Goal: Transaction & Acquisition: Subscribe to service/newsletter

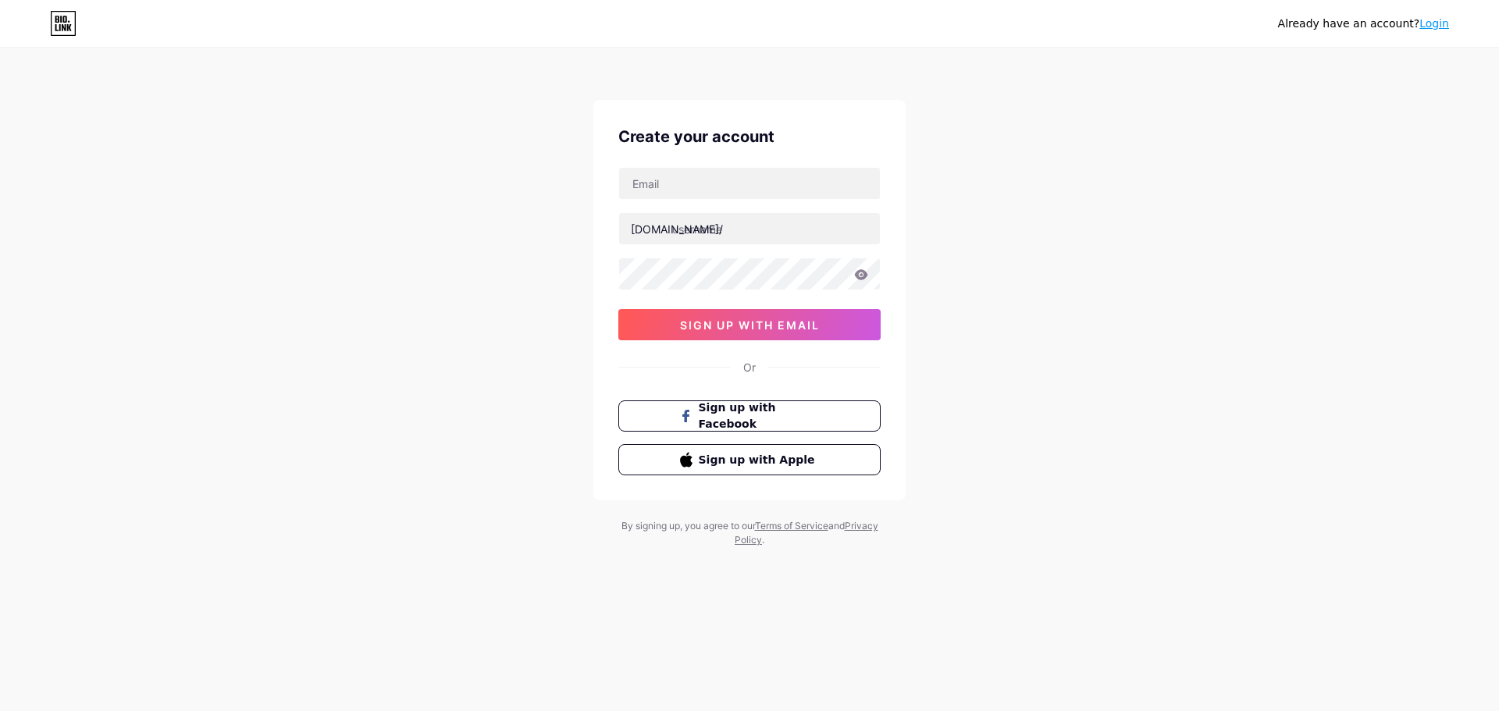
click at [1440, 23] on link "Login" at bounding box center [1434, 23] width 30 height 12
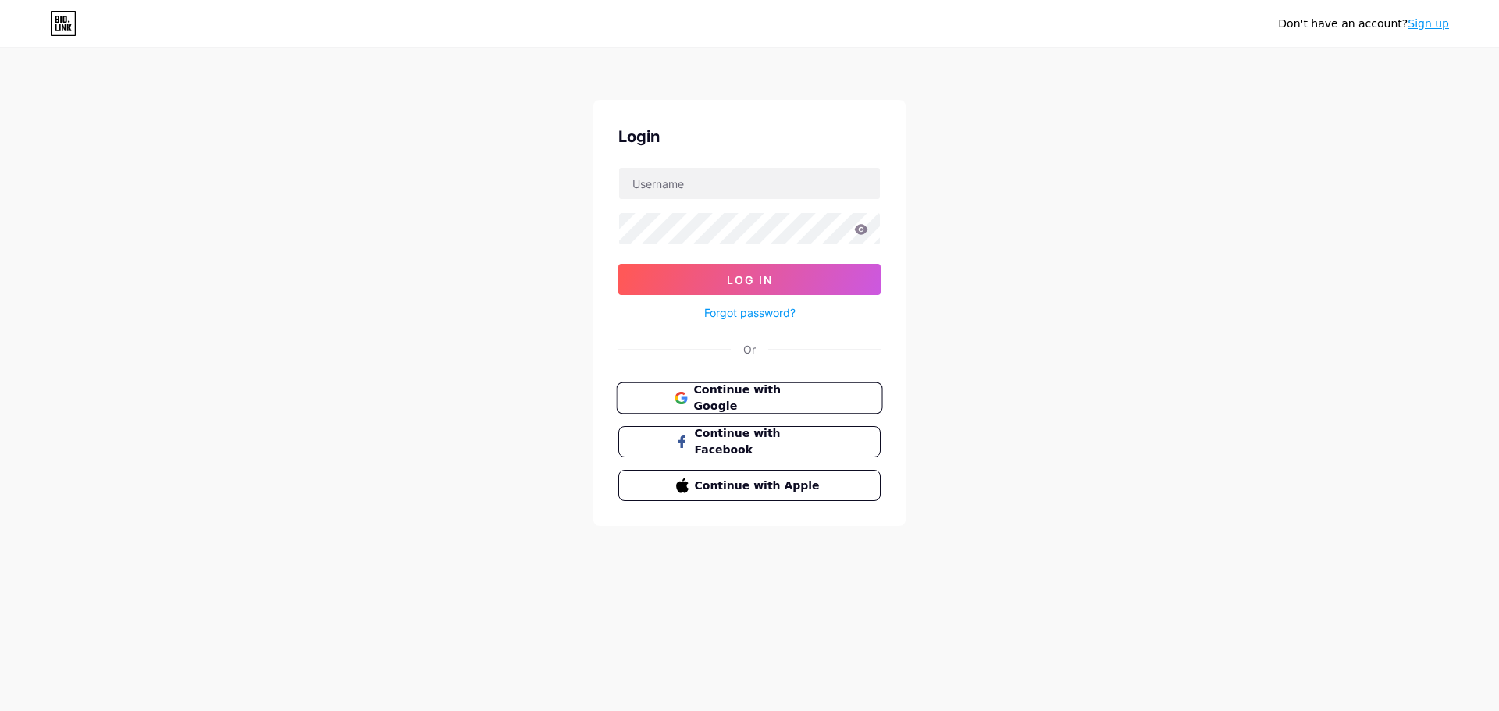
click at [787, 401] on span "Continue with Google" at bounding box center [758, 399] width 130 height 34
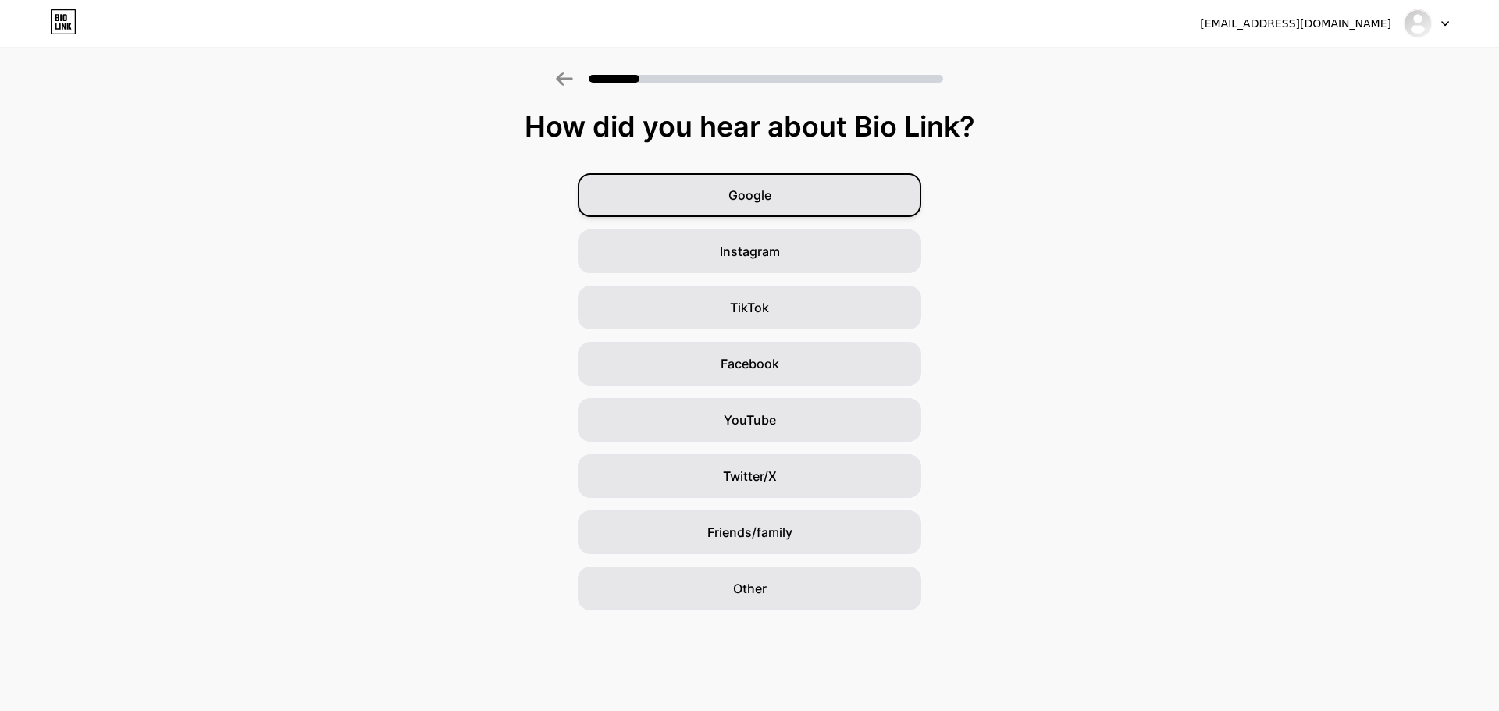
click at [772, 201] on div "Google" at bounding box center [750, 195] width 344 height 44
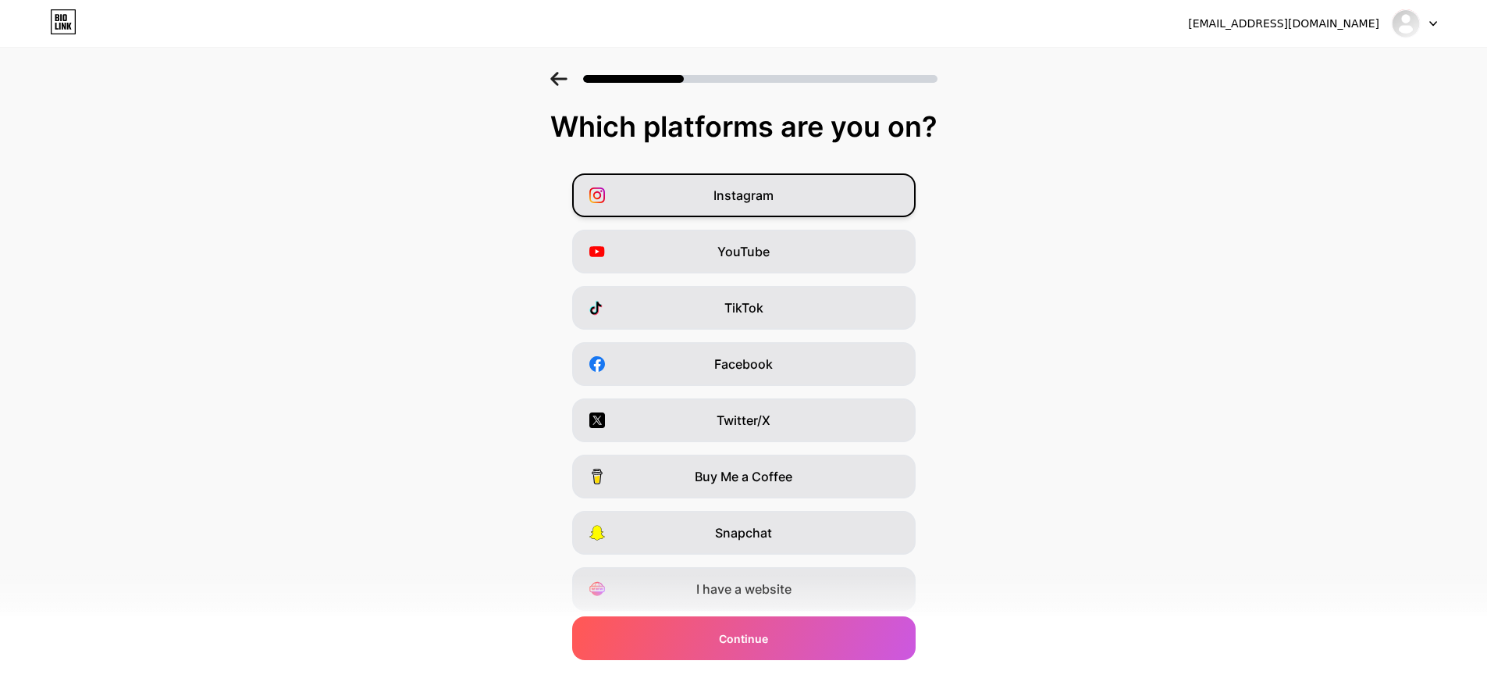
click at [714, 201] on div "Instagram" at bounding box center [744, 195] width 344 height 44
click at [721, 253] on div "YouTube" at bounding box center [744, 252] width 344 height 44
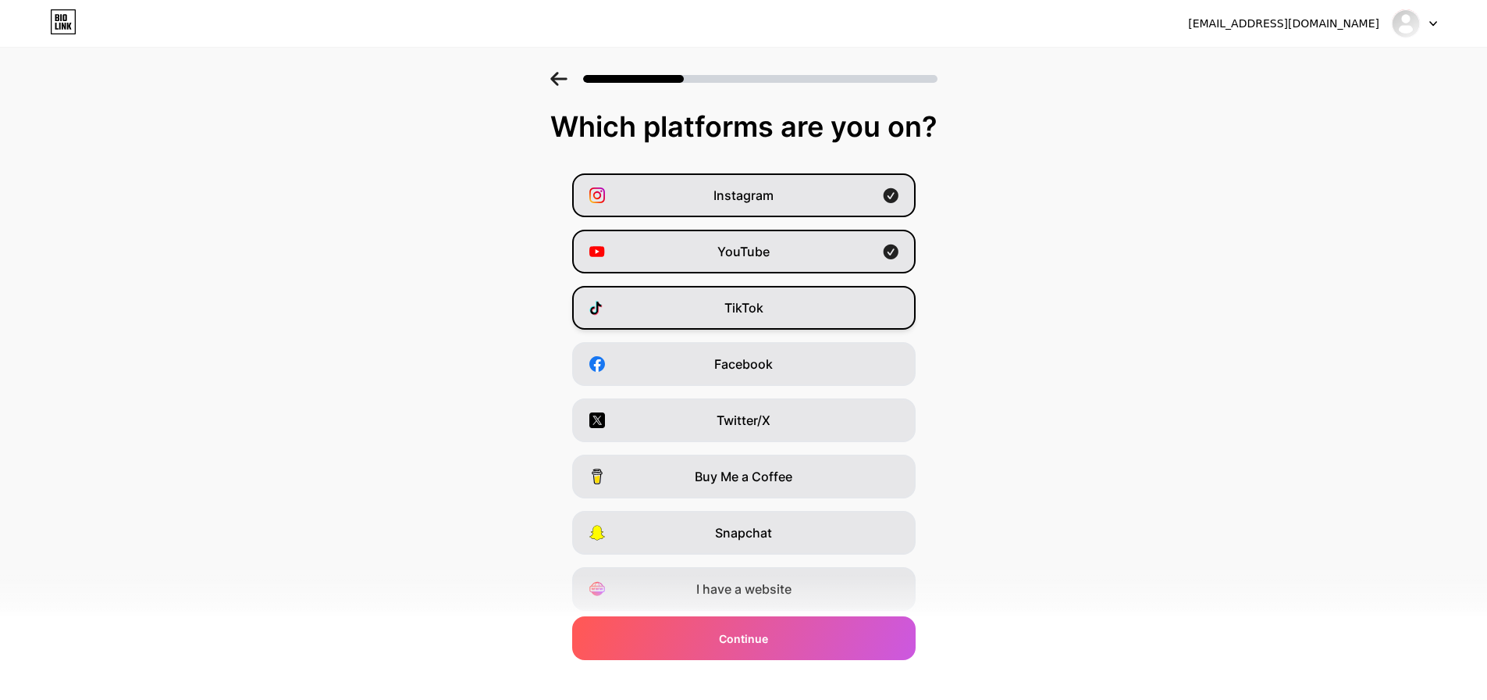
click at [703, 301] on div "TikTok" at bounding box center [744, 308] width 344 height 44
click at [721, 301] on div "TikTok" at bounding box center [744, 308] width 344 height 44
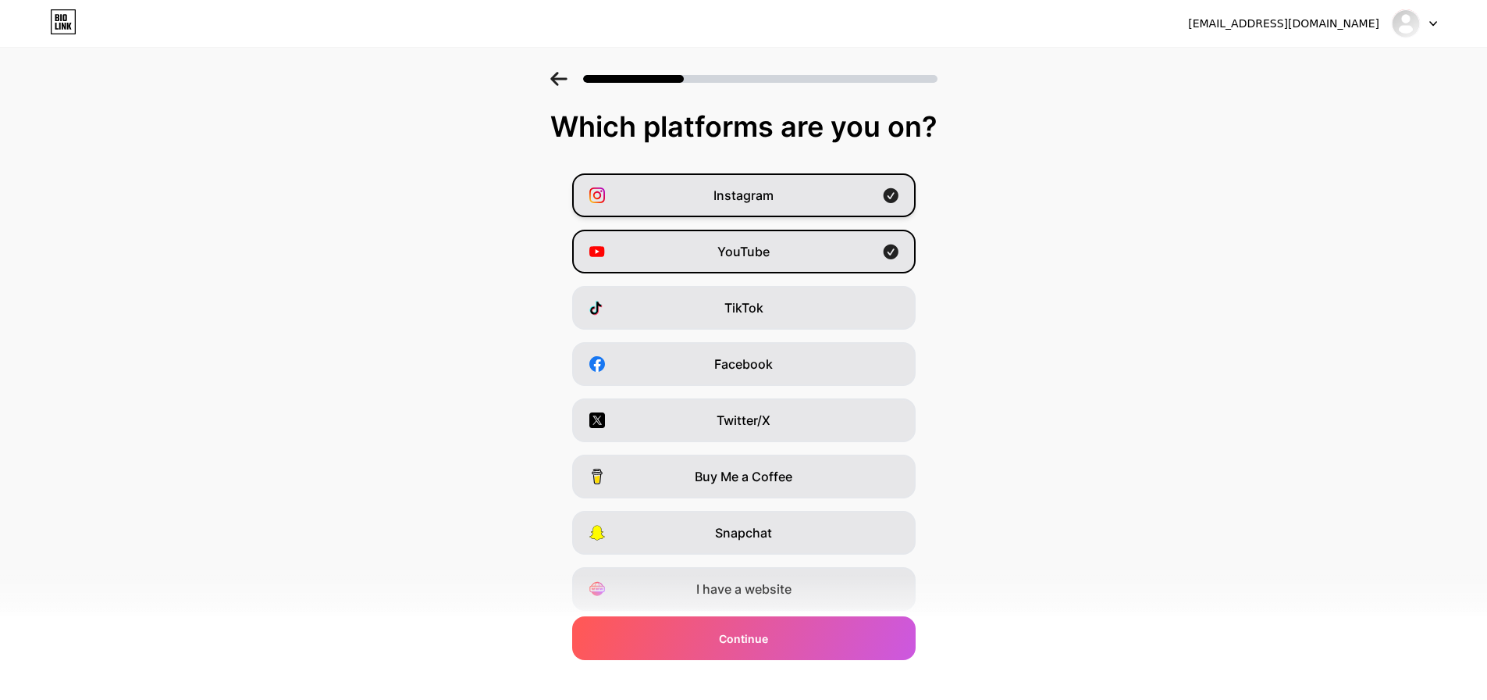
click at [728, 246] on span "YouTube" at bounding box center [744, 251] width 52 height 19
click at [725, 190] on span "Instagram" at bounding box center [744, 195] width 60 height 19
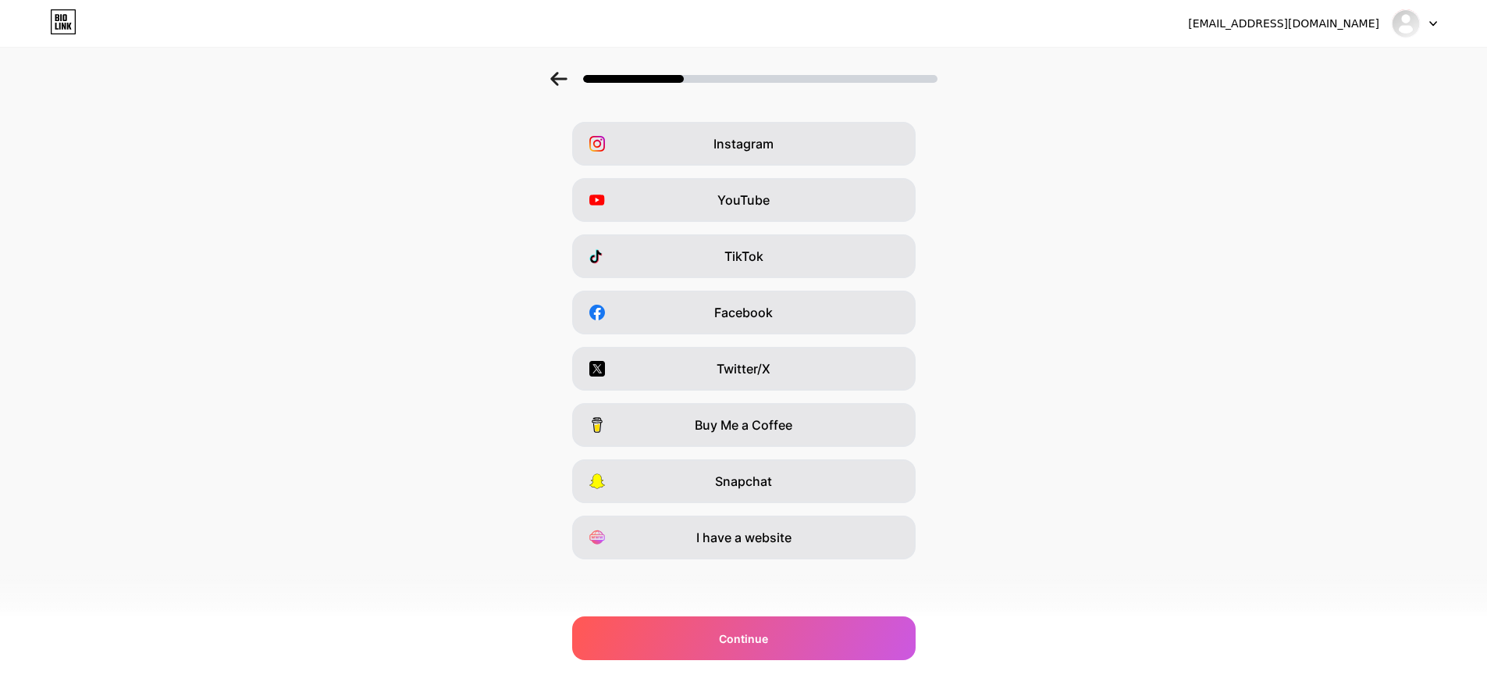
click at [1078, 286] on div "Instagram YouTube TikTok Facebook Twitter/X Buy Me a Coffee Snapchat I have a w…" at bounding box center [744, 340] width 1472 height 437
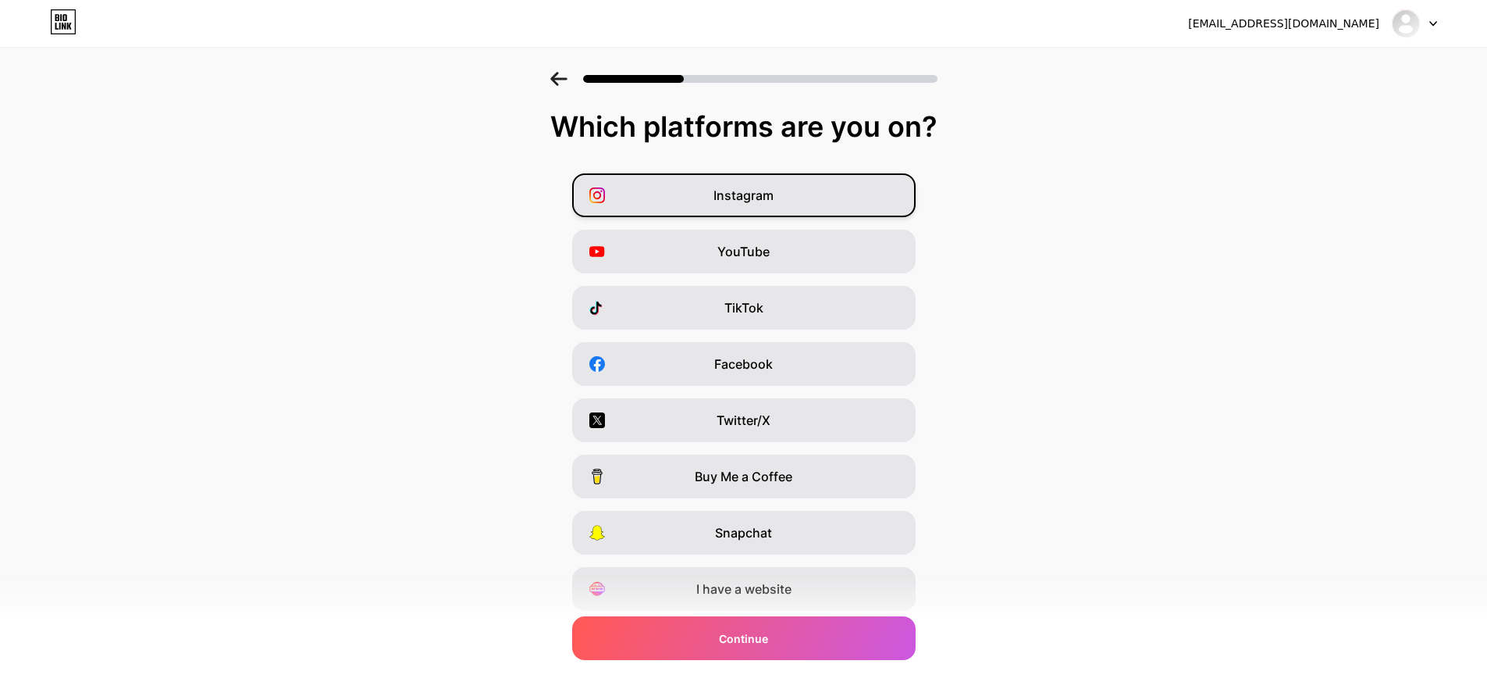
click at [772, 201] on span "Instagram" at bounding box center [744, 195] width 60 height 19
drag, startPoint x: 776, startPoint y: 254, endPoint x: 769, endPoint y: 315, distance: 62.1
click at [776, 255] on div "YouTube" at bounding box center [744, 252] width 344 height 44
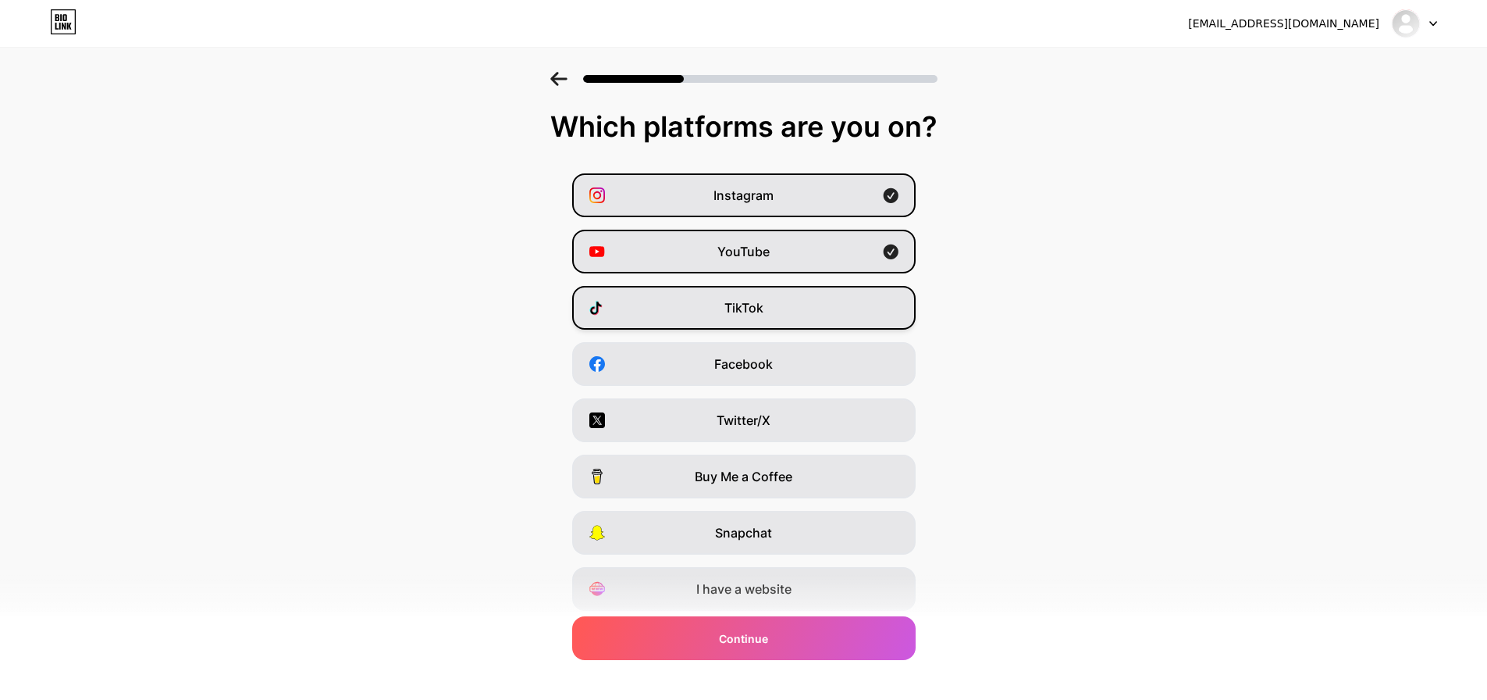
drag, startPoint x: 768, startPoint y: 319, endPoint x: 763, endPoint y: 326, distance: 8.9
click at [767, 319] on div "TikTok" at bounding box center [744, 308] width 344 height 44
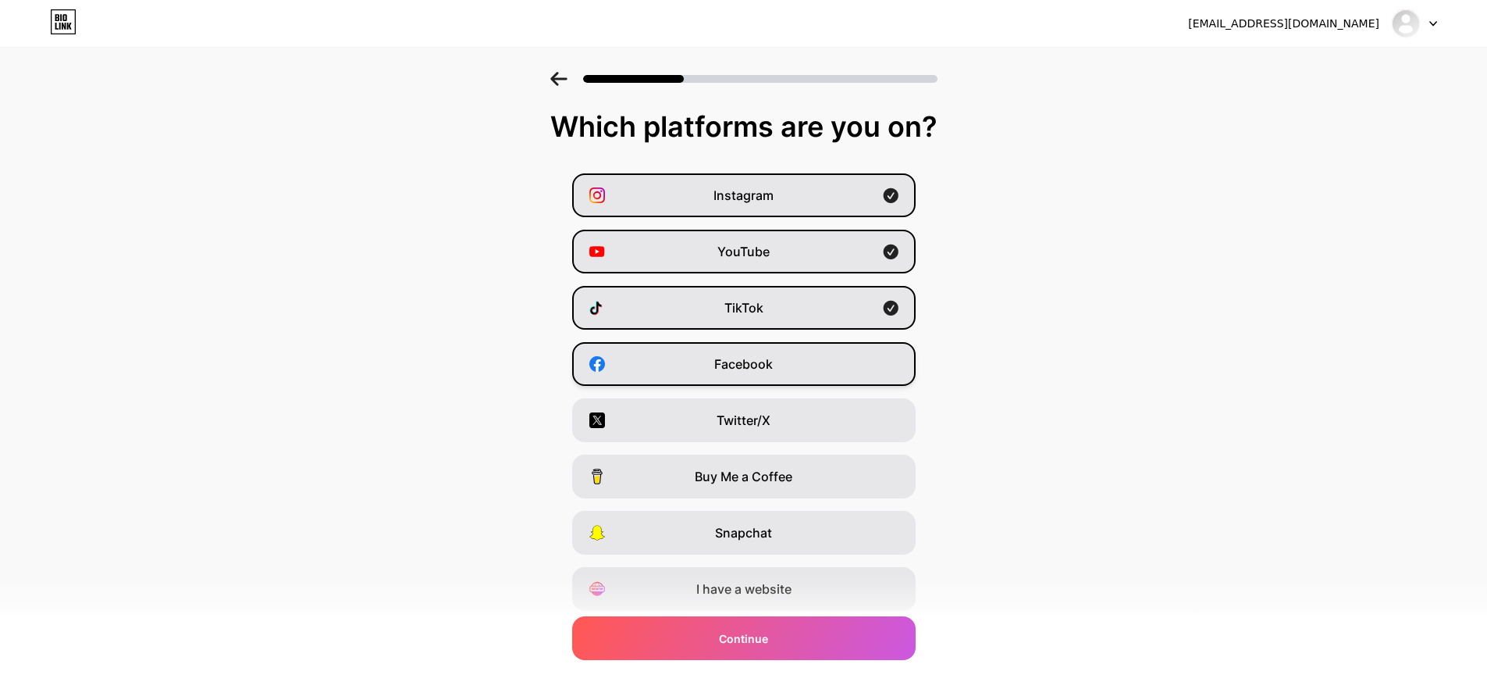
click at [740, 384] on div "Facebook" at bounding box center [744, 364] width 344 height 44
click at [746, 426] on span "Twitter/X" at bounding box center [744, 420] width 54 height 19
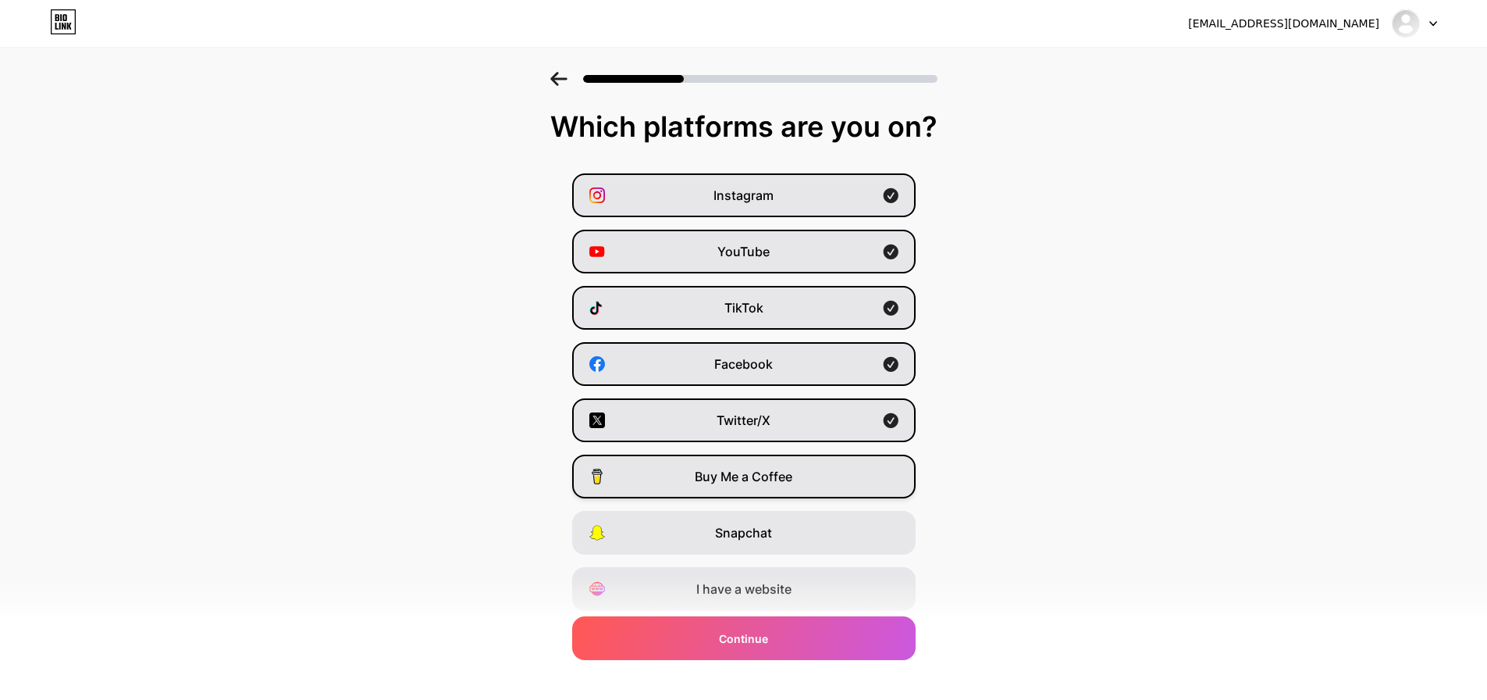
click at [743, 481] on span "Buy Me a Coffee" at bounding box center [744, 476] width 98 height 19
click at [746, 532] on span "Snapchat" at bounding box center [743, 532] width 57 height 19
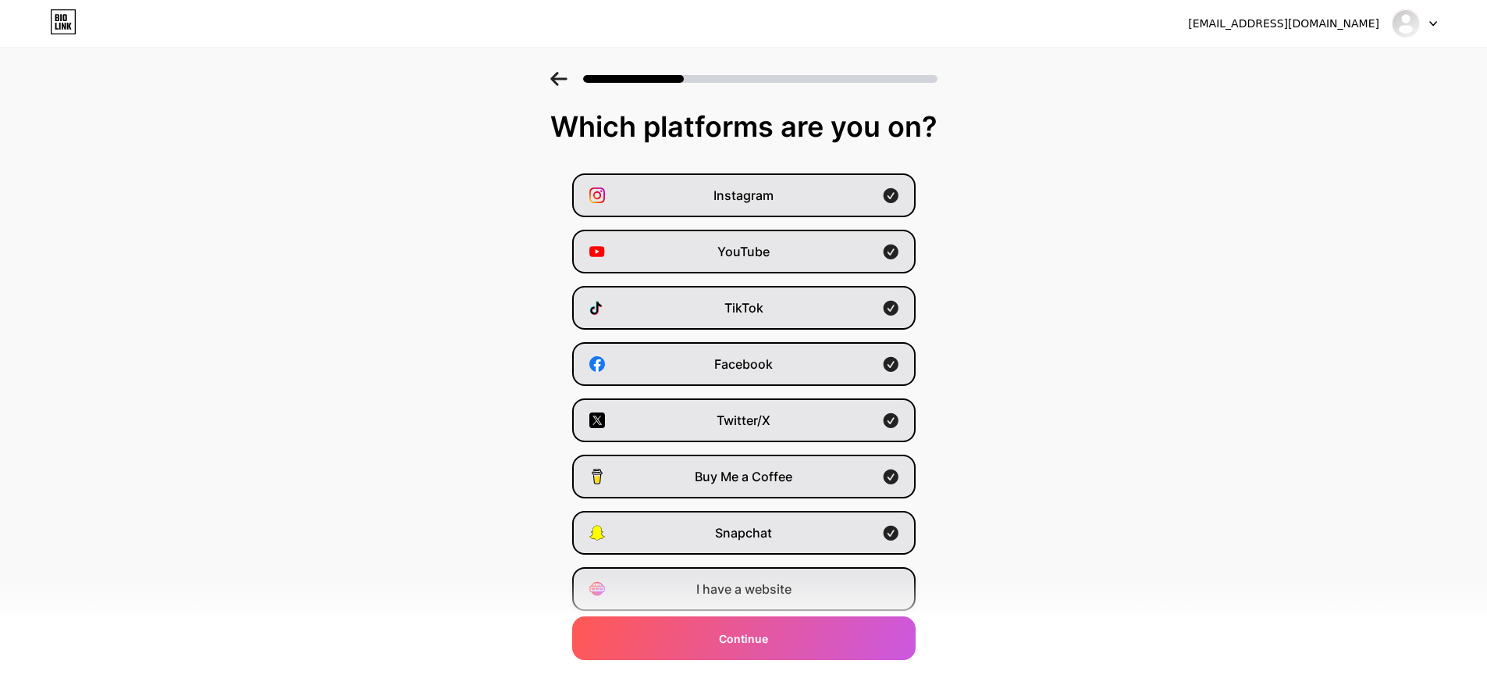
click at [758, 580] on span "I have a website" at bounding box center [743, 588] width 95 height 19
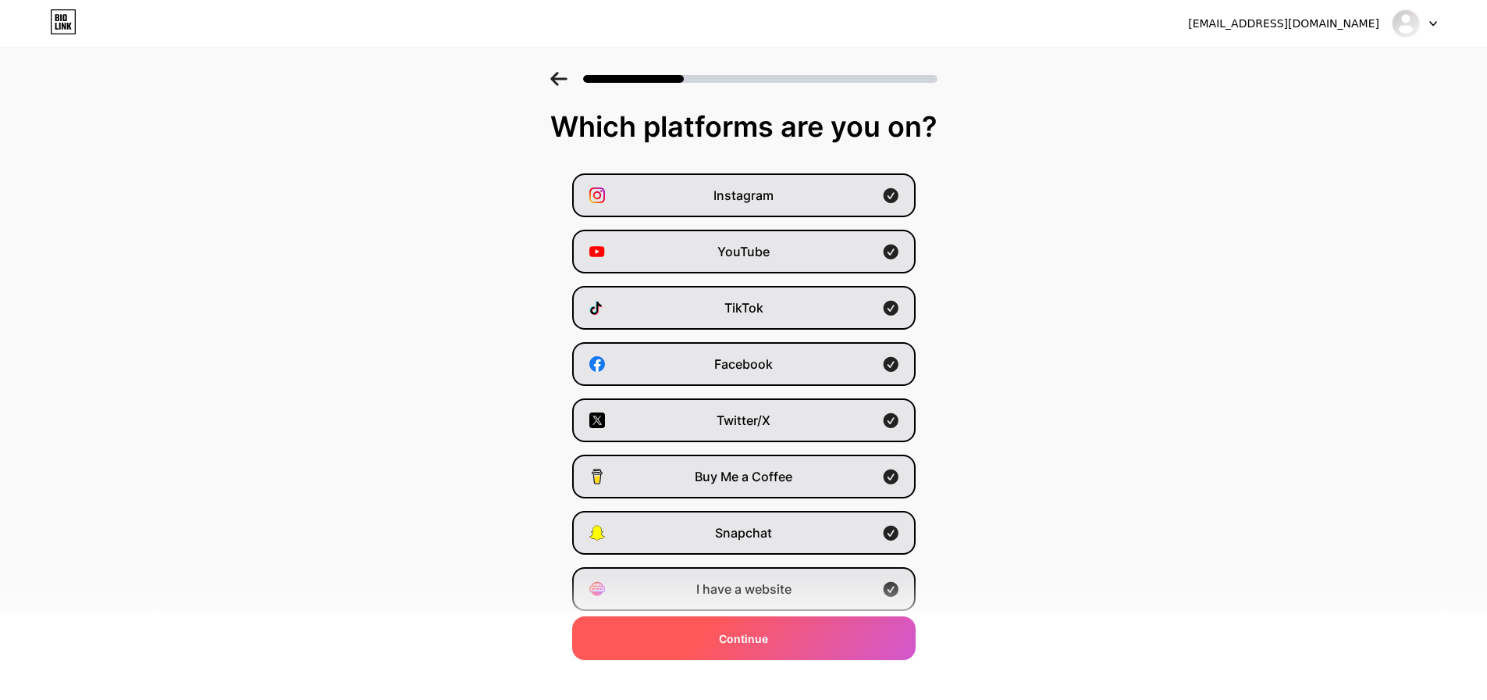
click at [807, 635] on div "Continue" at bounding box center [744, 638] width 344 height 44
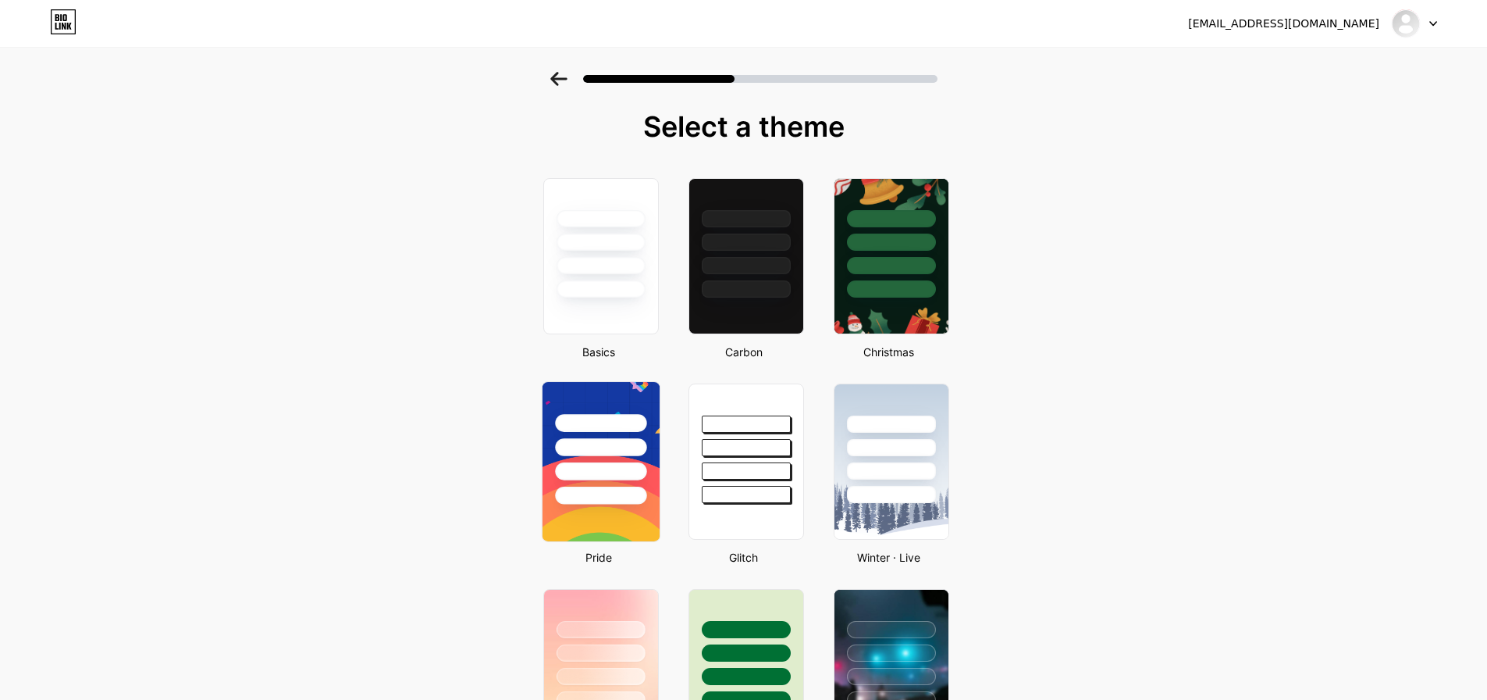
click at [646, 449] on div at bounding box center [600, 447] width 91 height 18
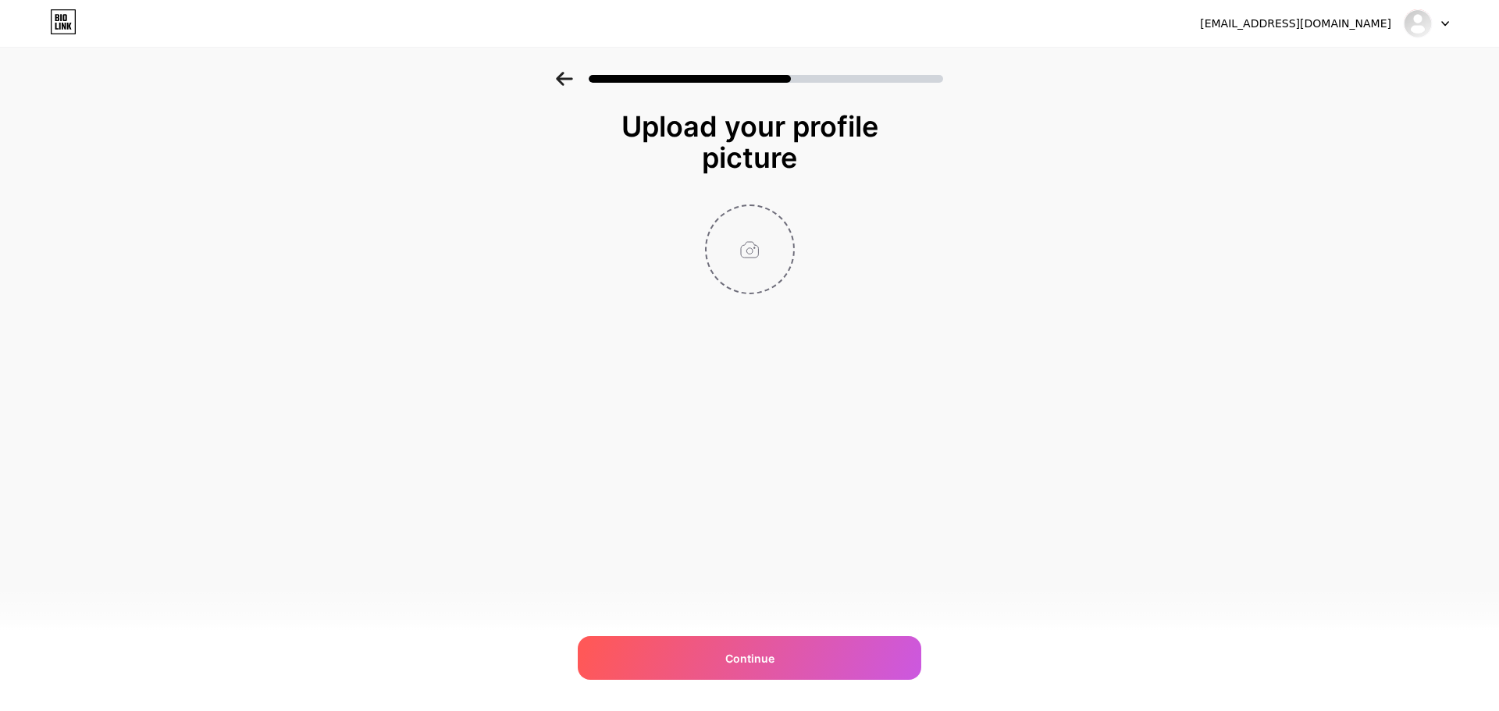
click at [751, 260] on input "file" at bounding box center [750, 249] width 87 height 87
click at [746, 263] on input "file" at bounding box center [750, 249] width 87 height 87
type input "C:\fakepath\image_fx (25).jpg"
drag, startPoint x: 361, startPoint y: 413, endPoint x: 384, endPoint y: 412, distance: 23.4
click at [361, 413] on div "verdynordsten97@gmail.com Logout Link Copied Upload your profile picture Contin…" at bounding box center [749, 355] width 1499 height 711
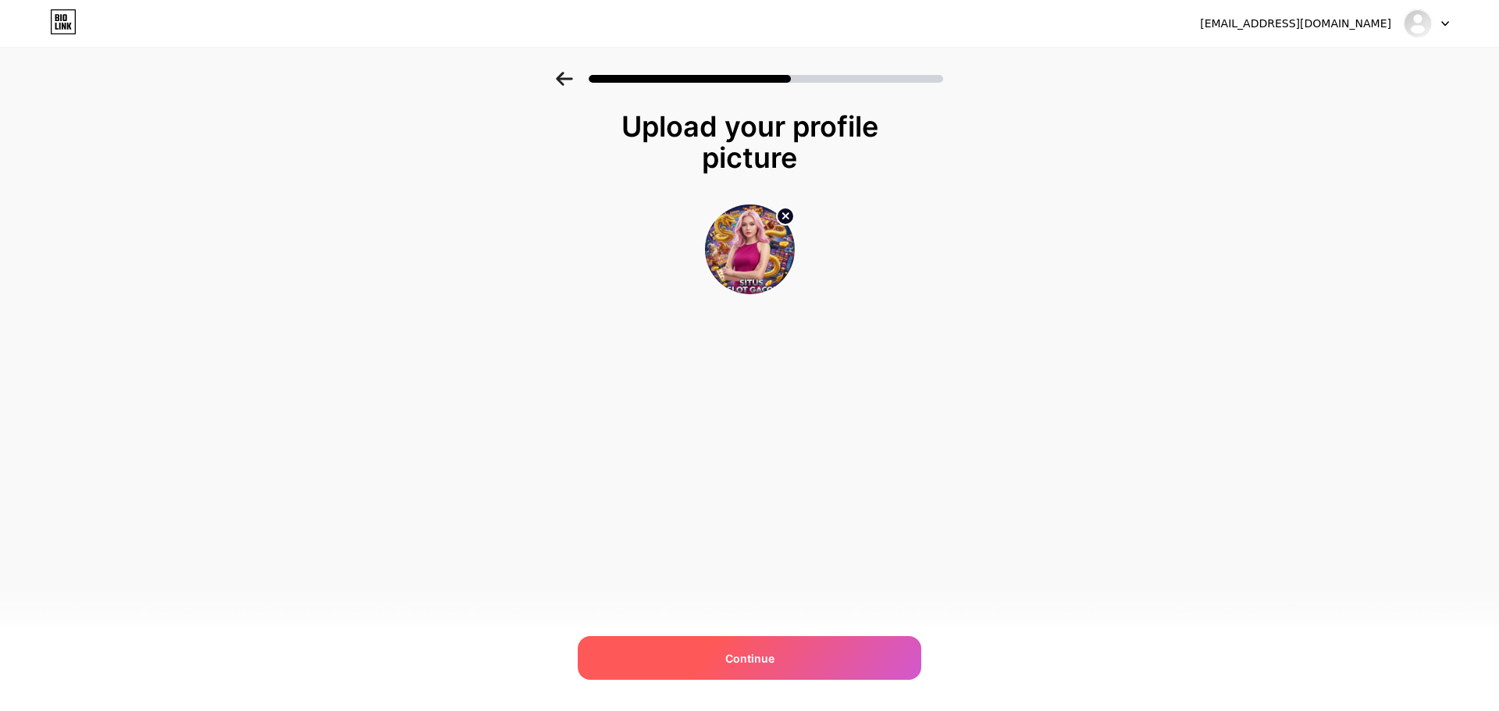
click at [856, 664] on div "Continue" at bounding box center [750, 658] width 344 height 44
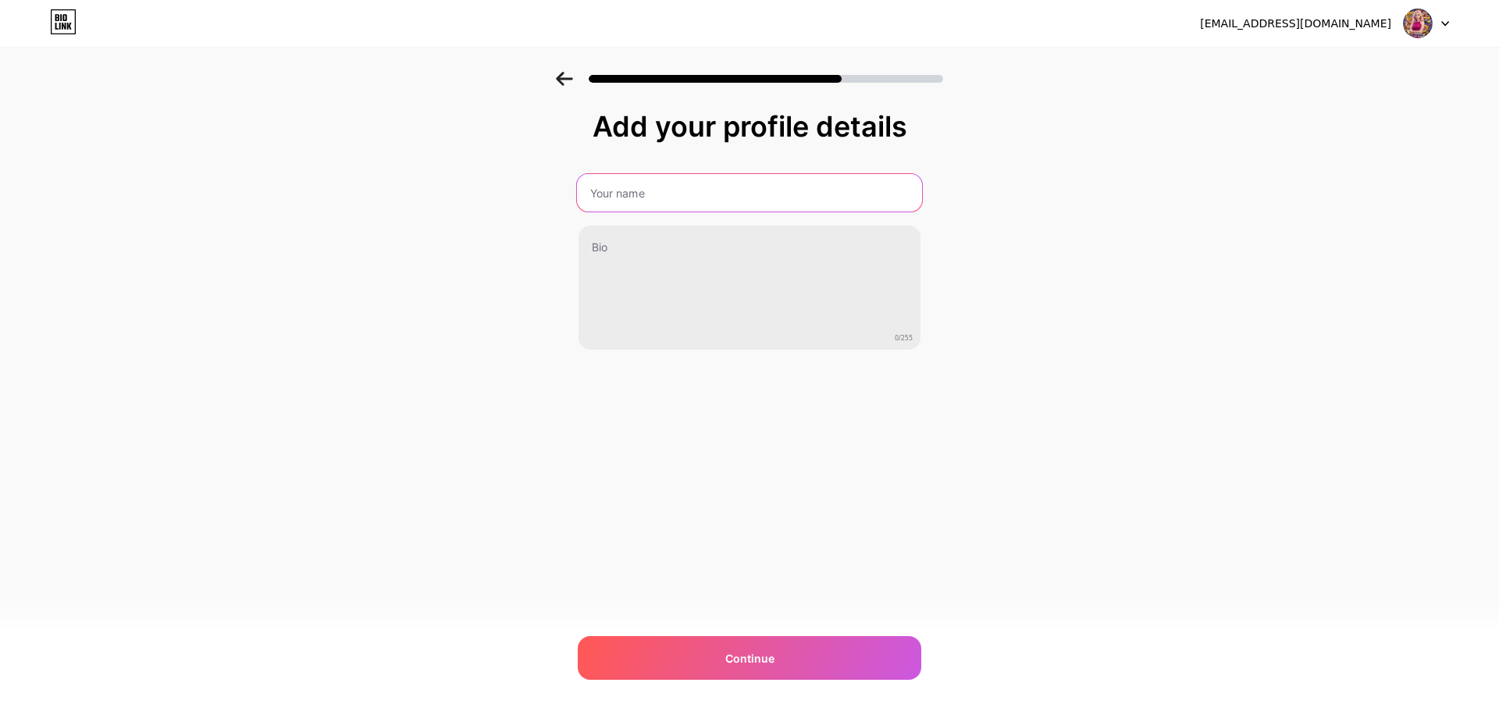
click at [667, 198] on input "text" at bounding box center [749, 192] width 345 height 37
type input "konti"
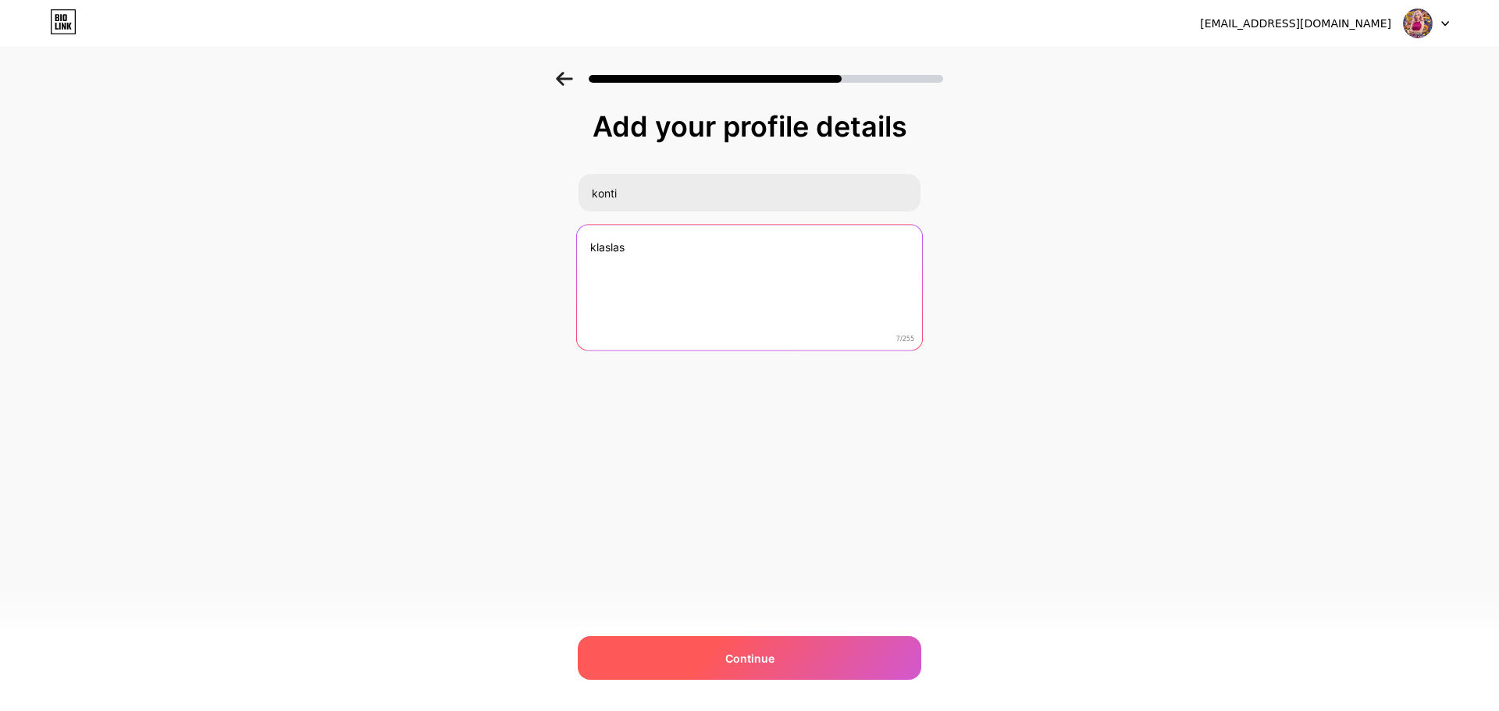
type textarea "klaslas"
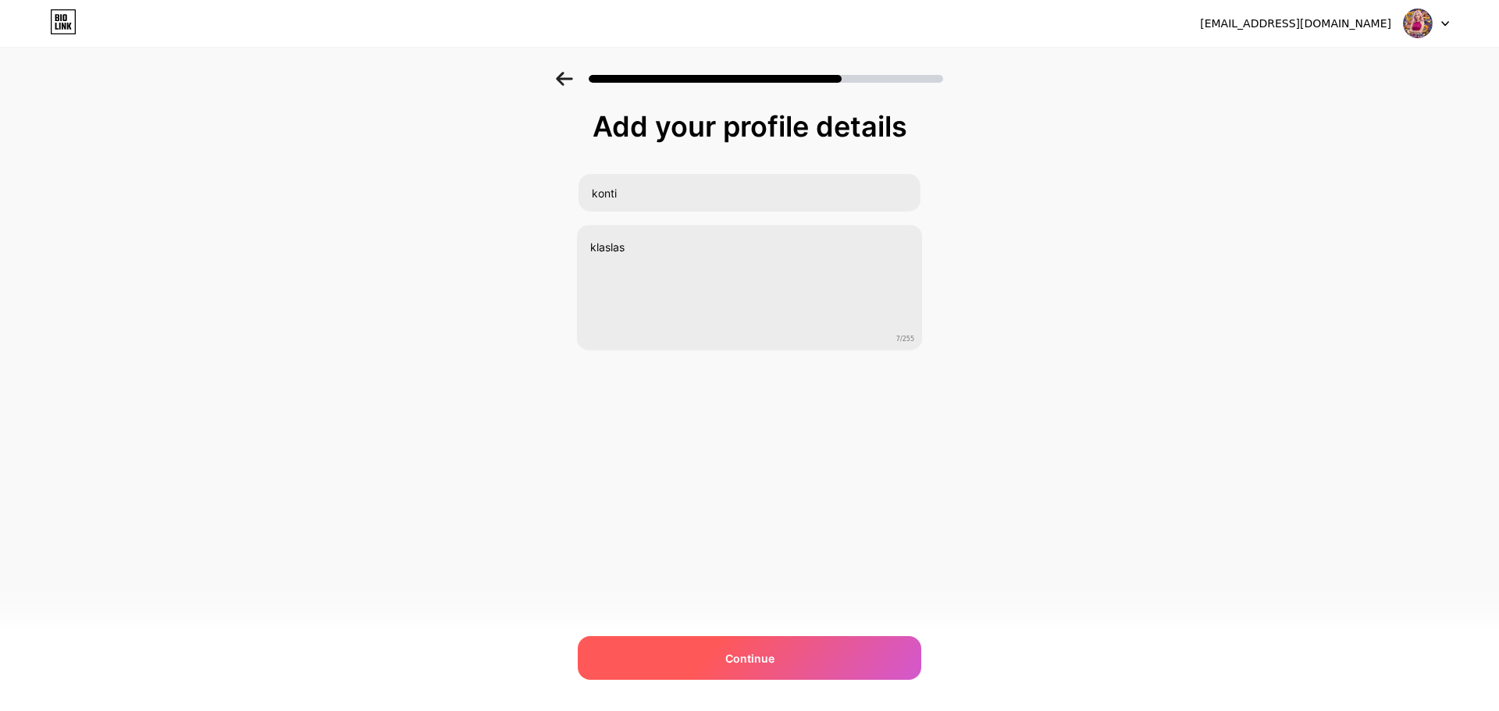
click at [791, 638] on div "Continue" at bounding box center [750, 658] width 344 height 44
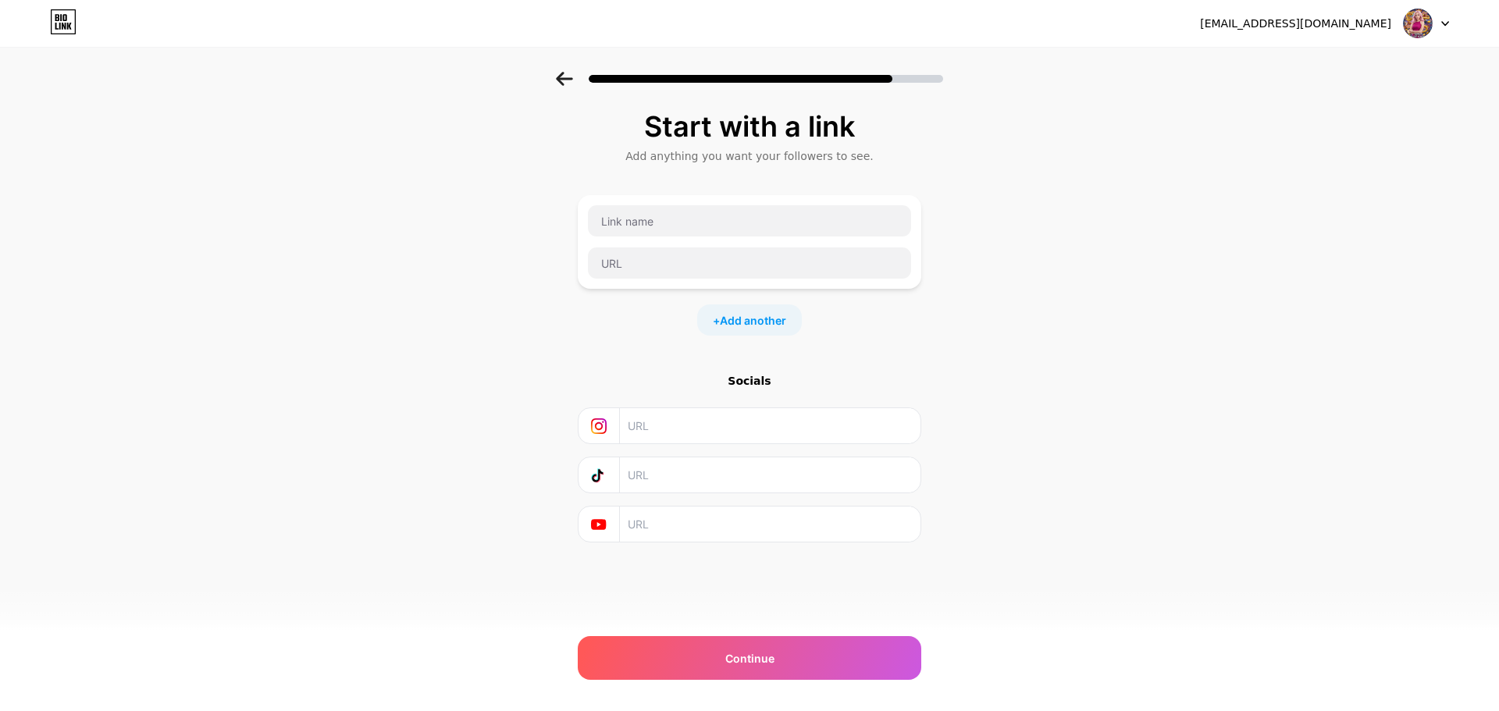
click at [714, 436] on input "text" at bounding box center [769, 425] width 283 height 35
click at [463, 426] on div "Start with a link Add anything you want your followers to see. + Add another So…" at bounding box center [749, 346] width 1499 height 549
click at [786, 672] on div "Continue" at bounding box center [750, 658] width 344 height 44
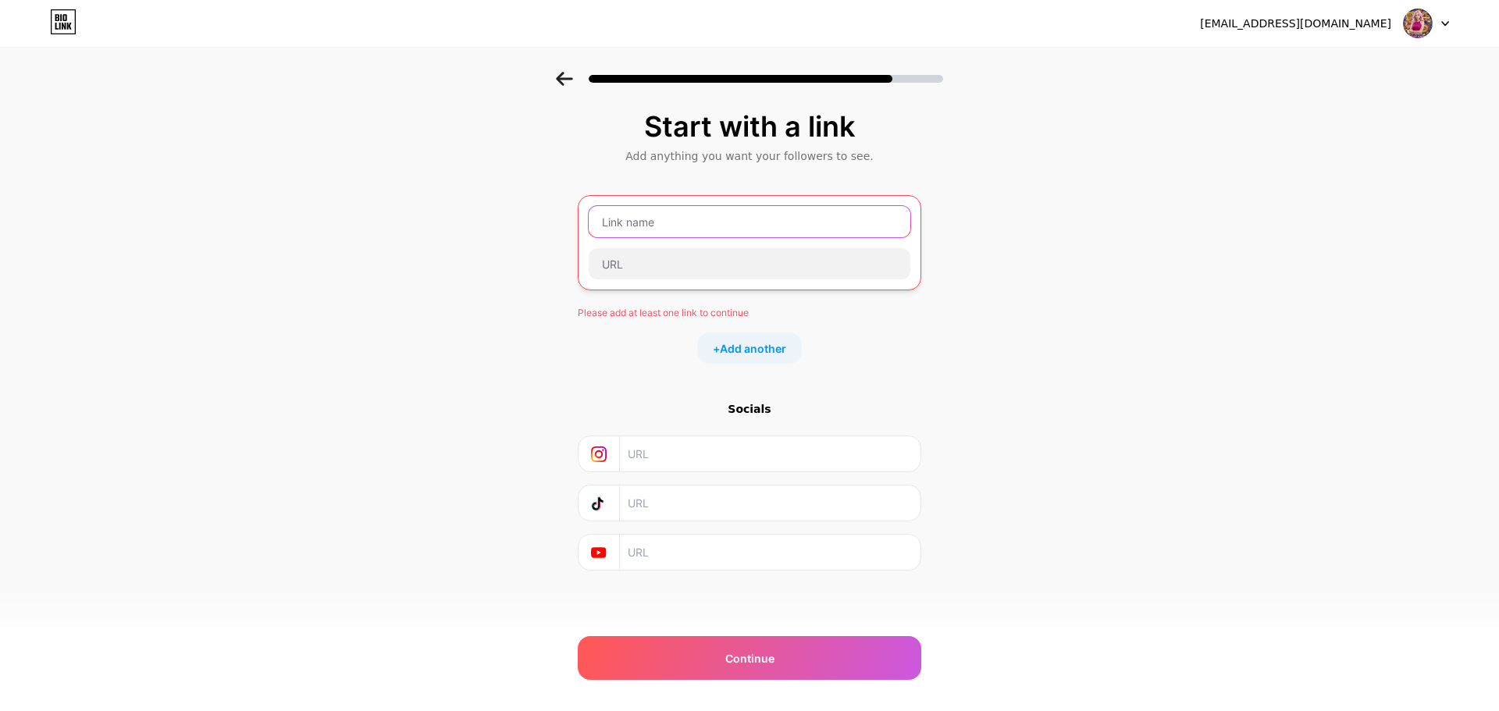
click at [655, 215] on input "text" at bounding box center [750, 221] width 322 height 31
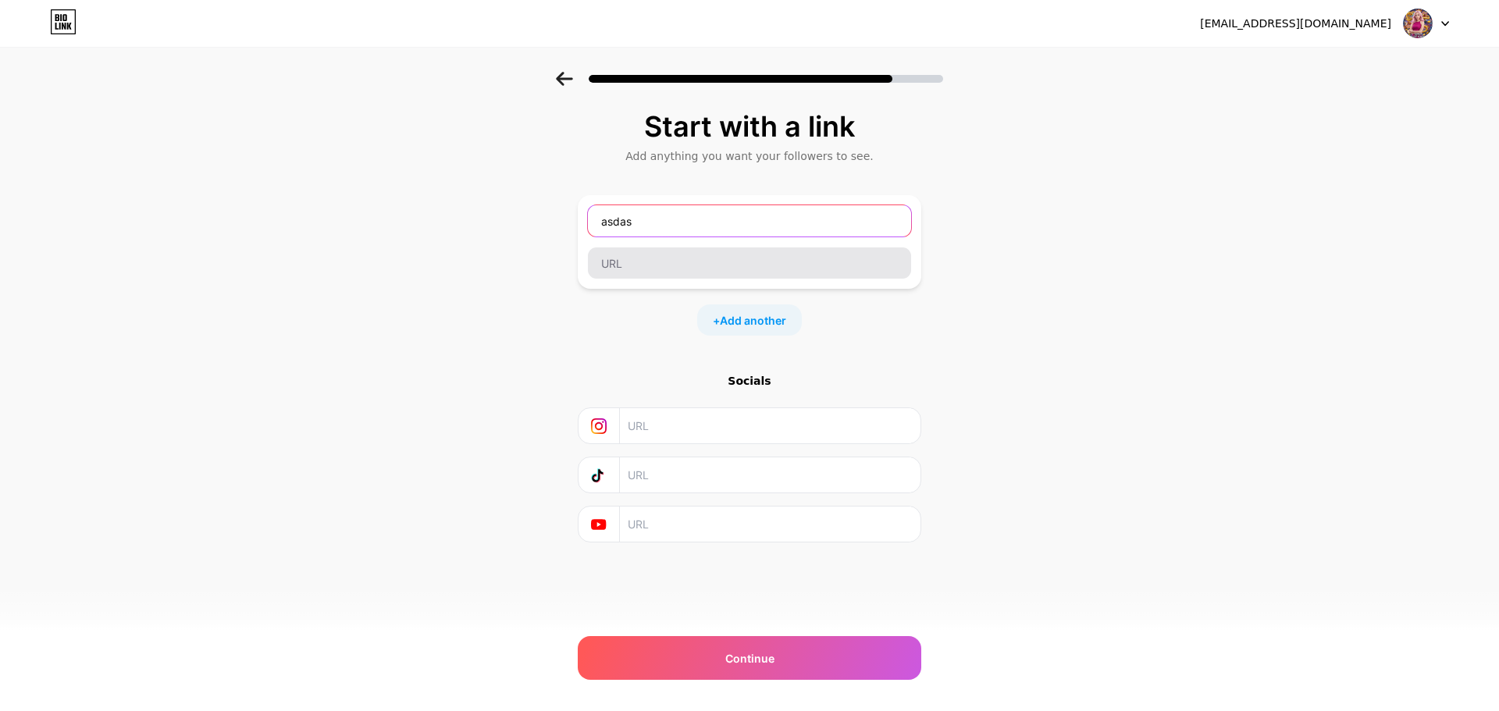
type input "asdas"
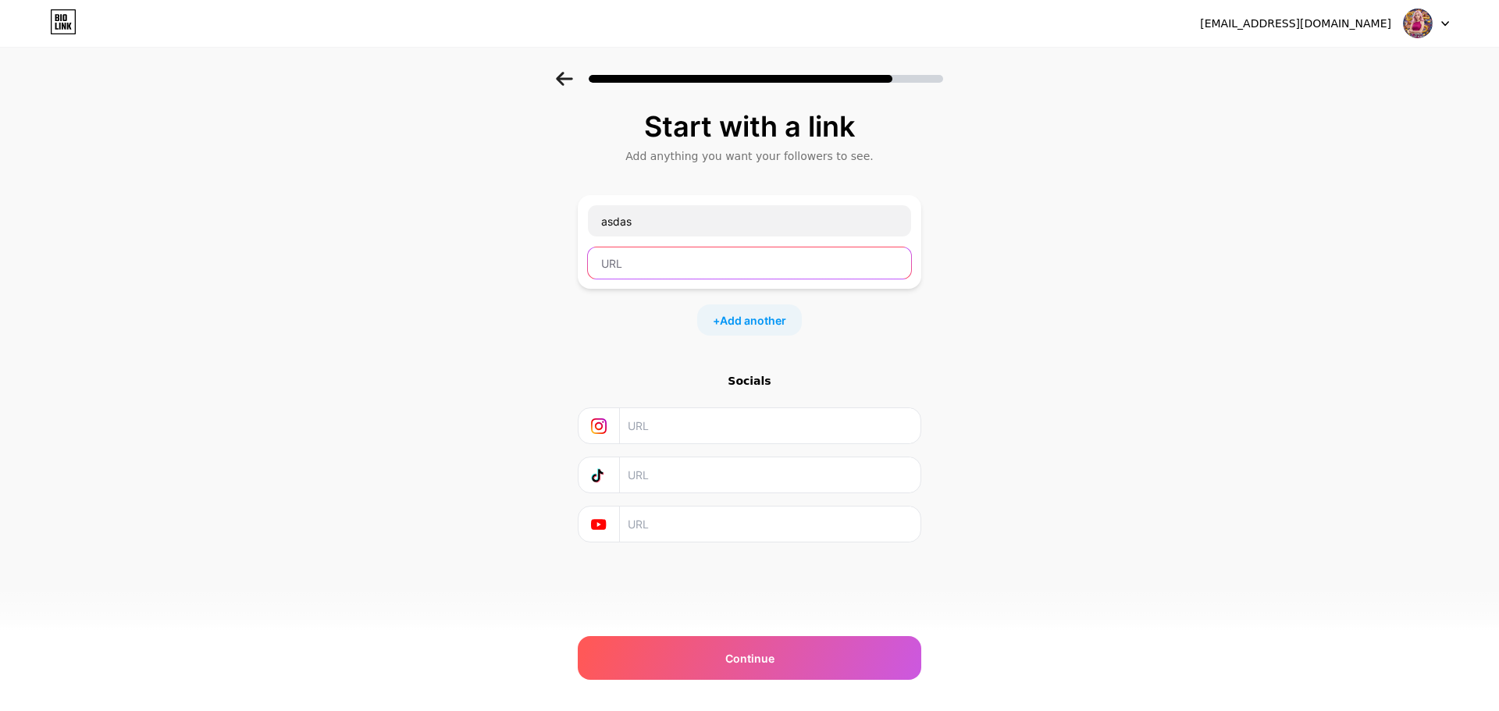
click at [646, 258] on input "text" at bounding box center [749, 263] width 323 height 31
click at [730, 267] on input "text" at bounding box center [749, 263] width 323 height 31
paste input "https://app.bio.link/"
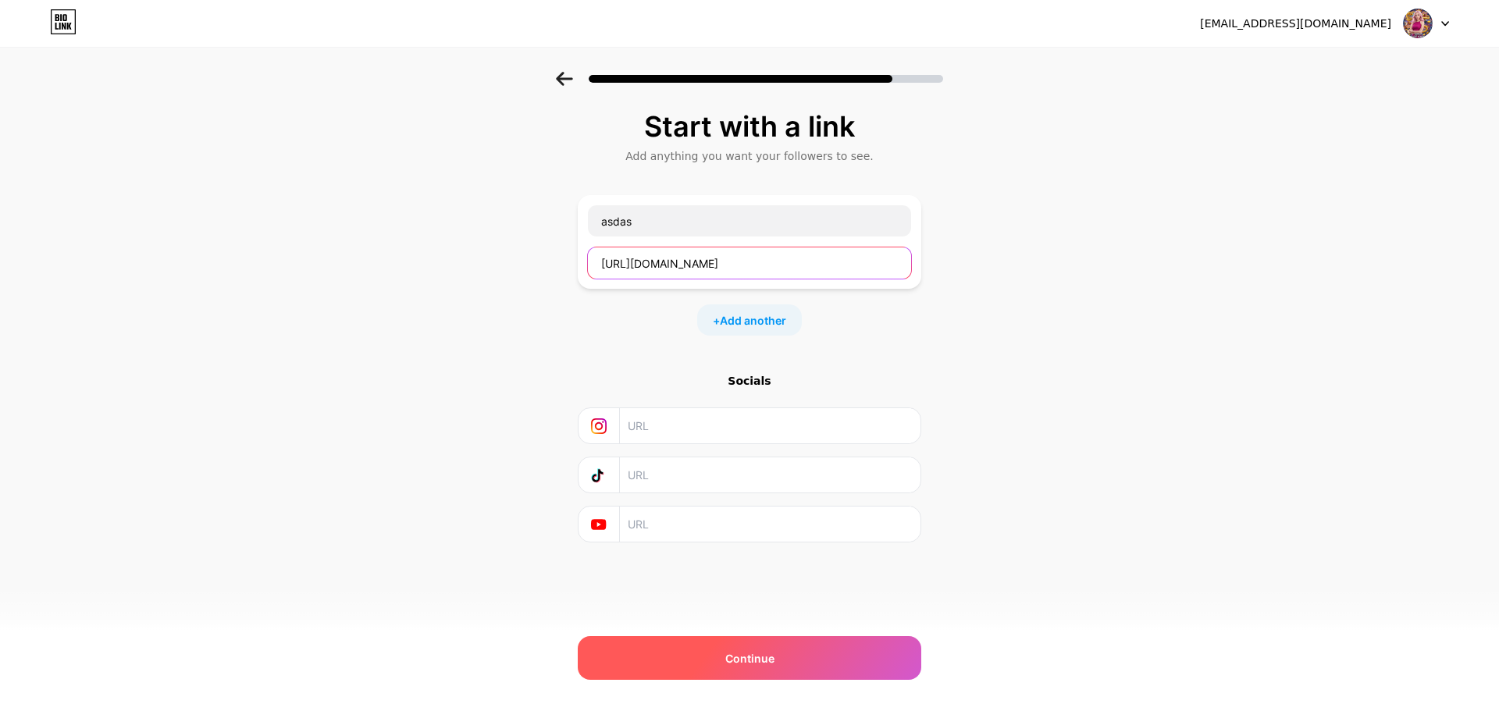
type input "https://app.bio.link/"
click at [783, 665] on div "Continue" at bounding box center [750, 658] width 344 height 44
click at [785, 665] on div "Continue" at bounding box center [750, 658] width 344 height 44
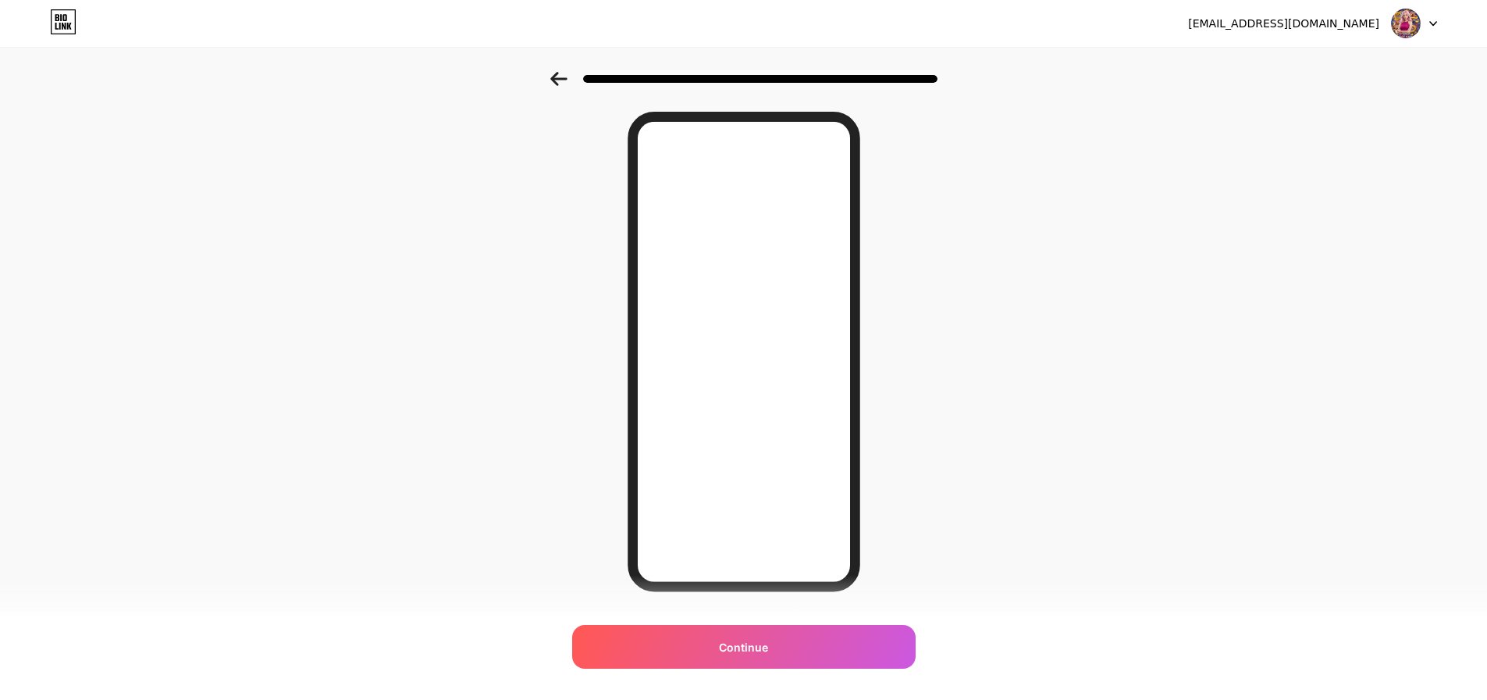
scroll to position [7, 0]
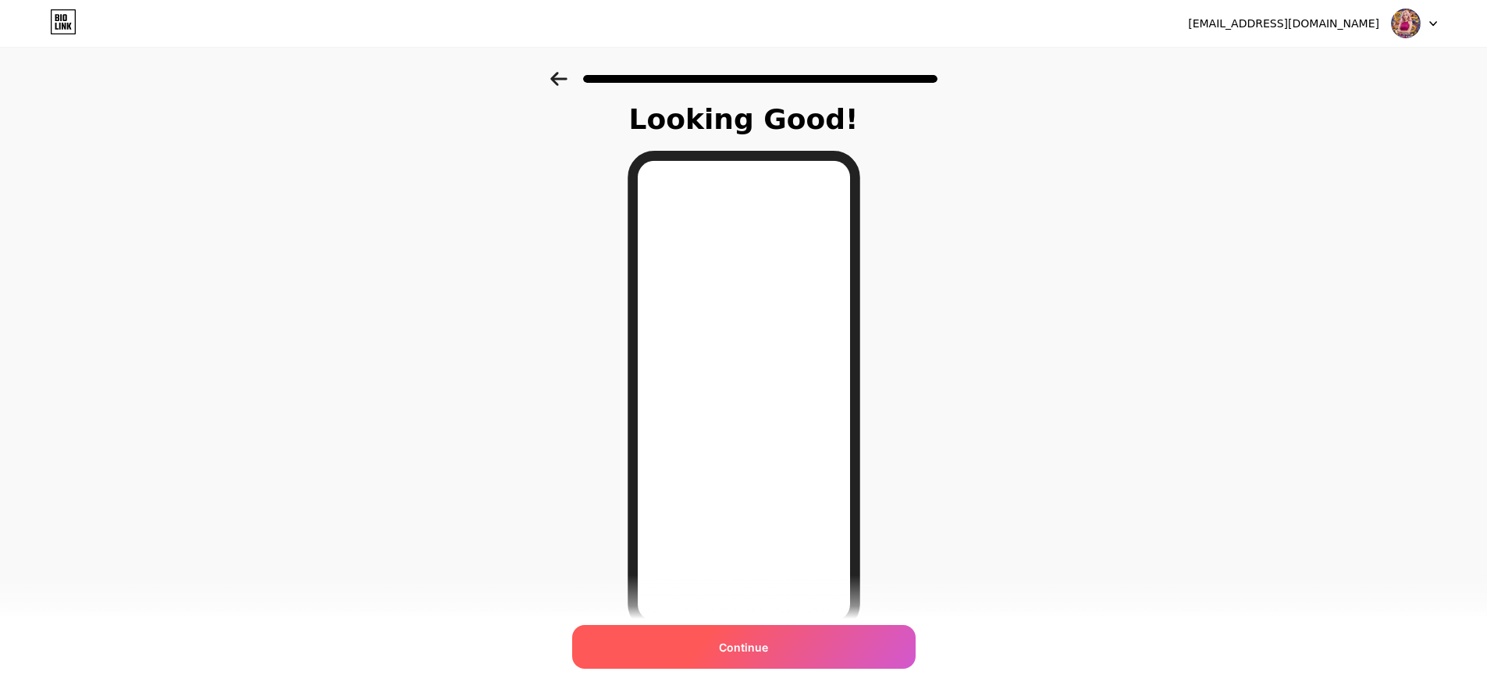
click at [783, 645] on div "Continue" at bounding box center [744, 647] width 344 height 44
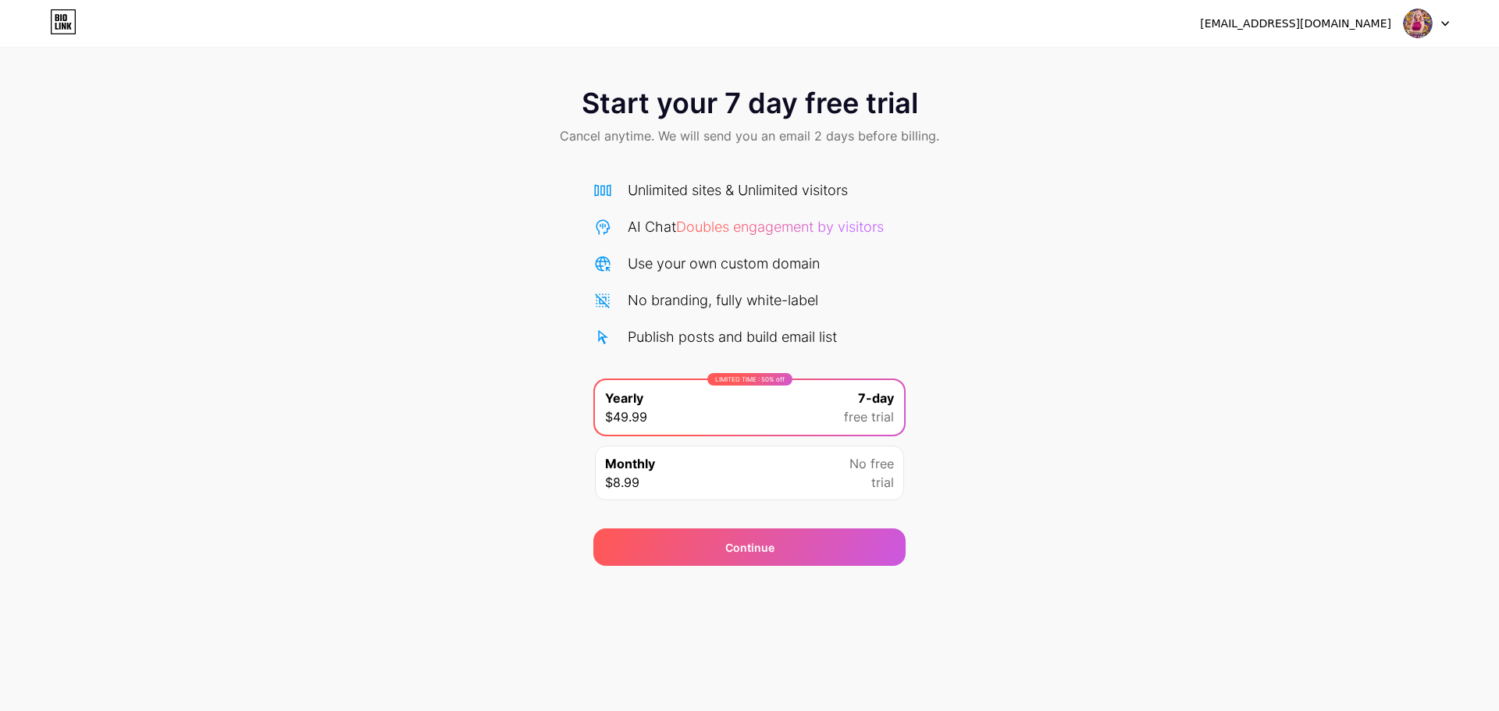
click at [701, 475] on div "Monthly $8.99 No free trial" at bounding box center [749, 473] width 309 height 55
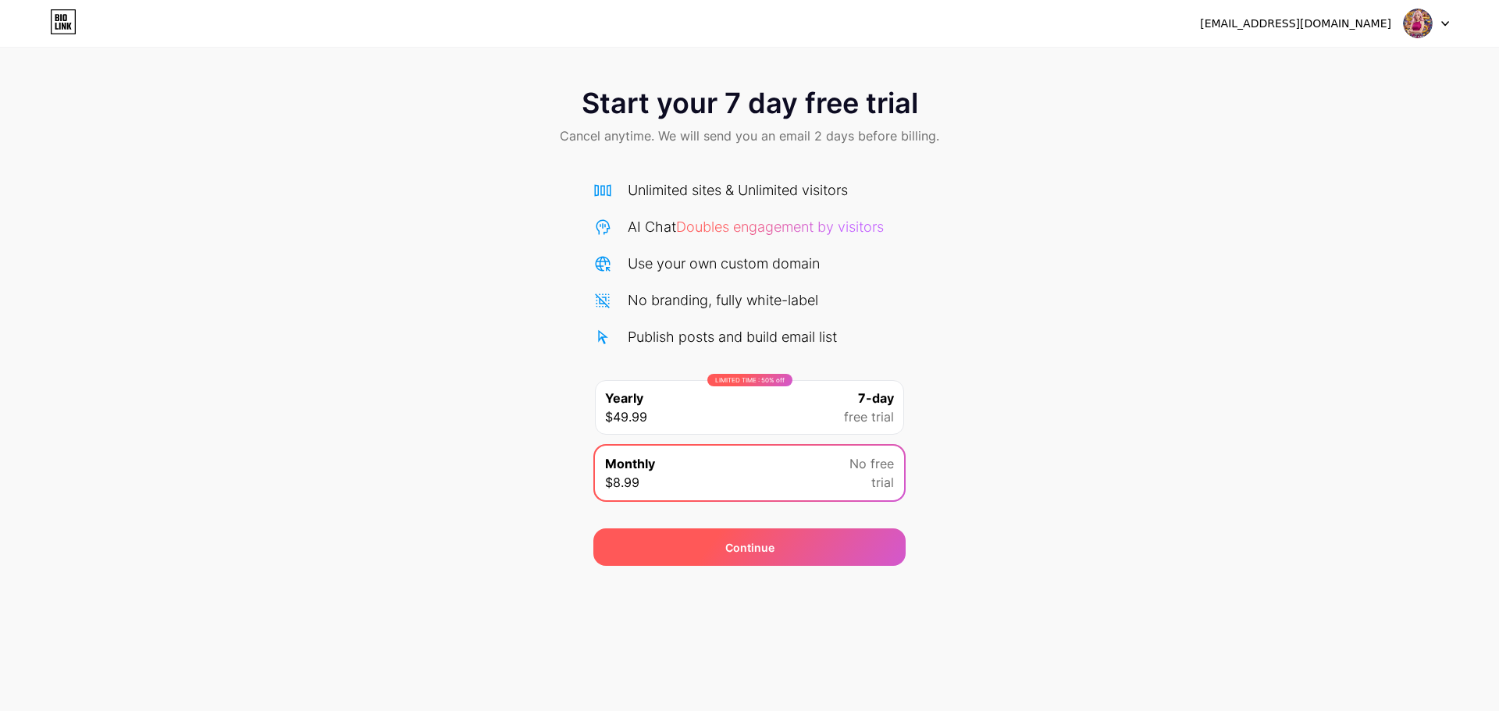
click at [767, 554] on div "Continue" at bounding box center [749, 548] width 49 height 16
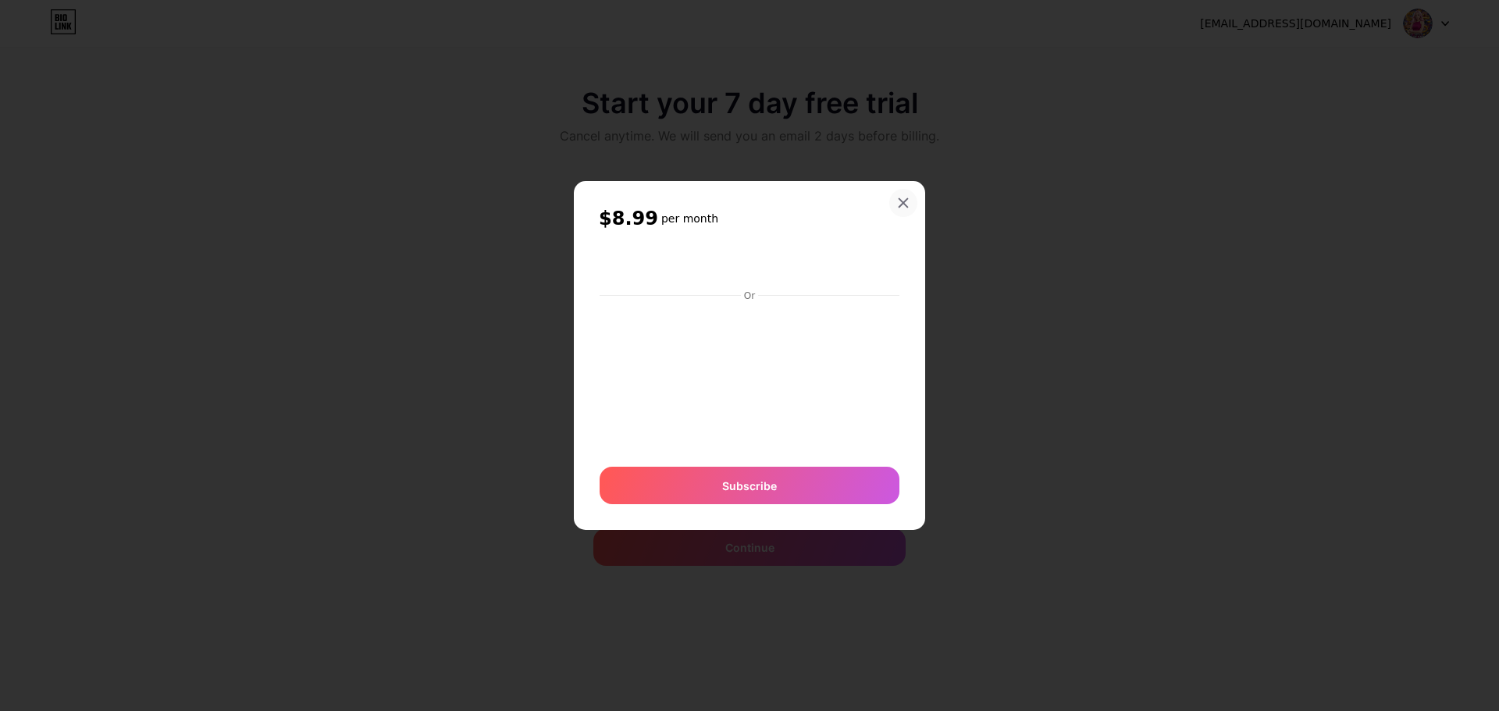
click at [900, 202] on icon at bounding box center [903, 203] width 12 height 12
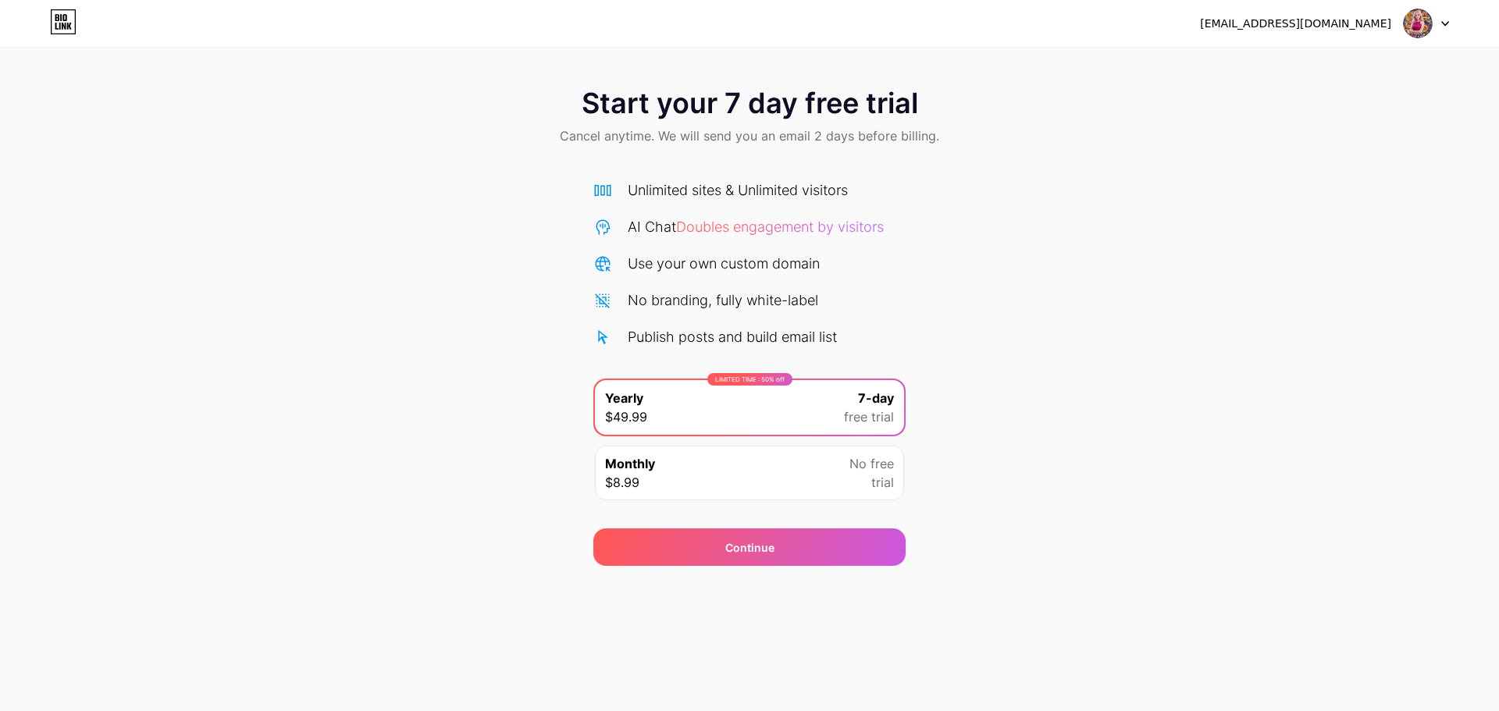
click at [457, 366] on div "Start your 7 day free trial Cancel anytime. We will send you an email 2 days be…" at bounding box center [749, 319] width 1499 height 494
click at [827, 472] on div "Monthly $8.99 No free trial" at bounding box center [749, 473] width 309 height 55
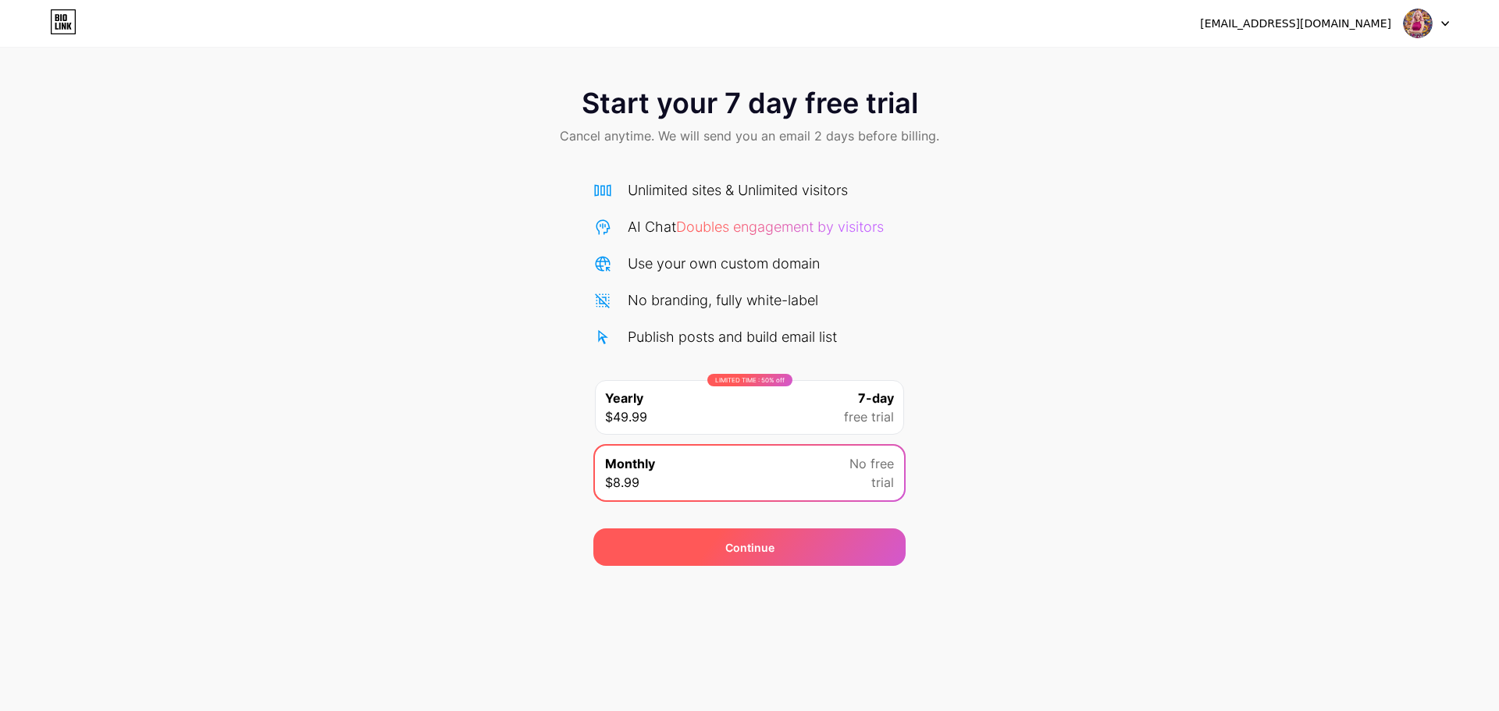
click at [834, 552] on div "Continue" at bounding box center [749, 547] width 312 height 37
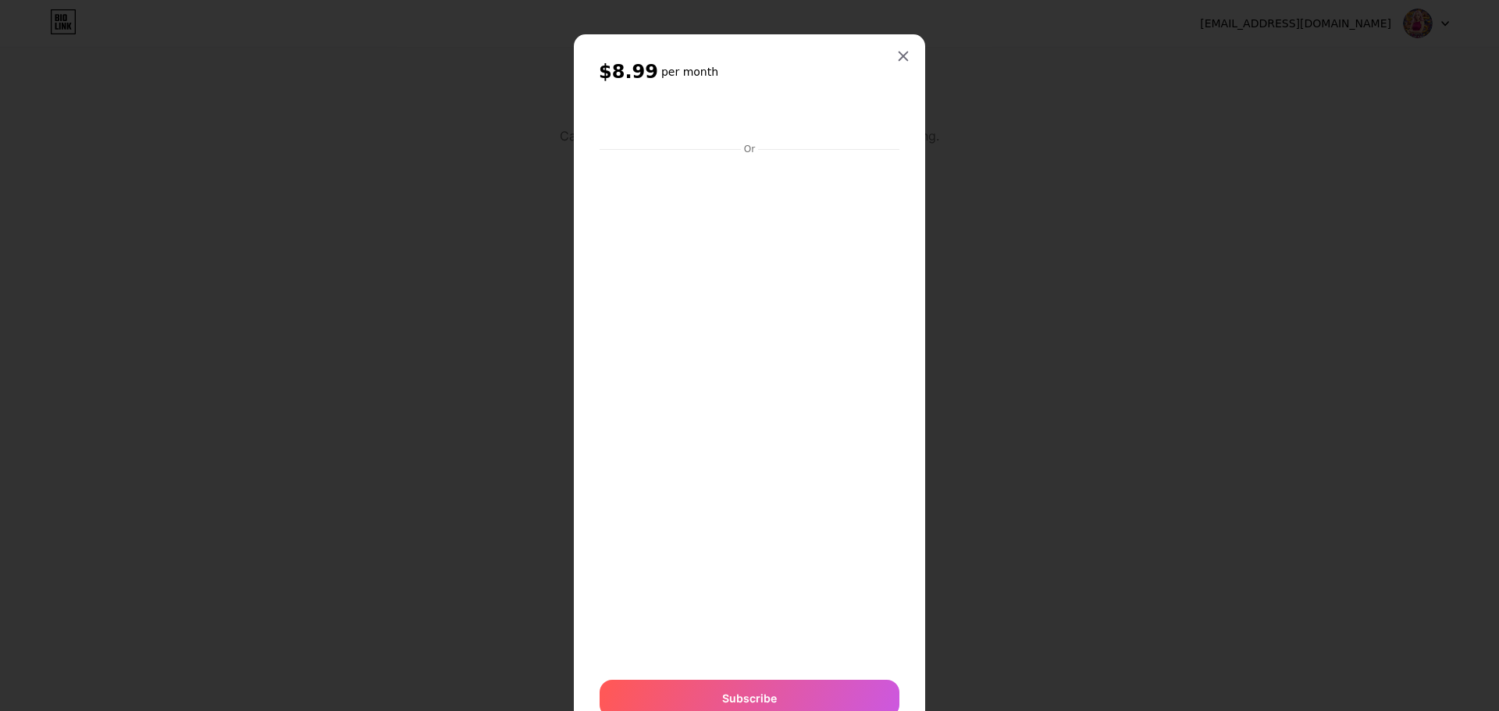
click at [903, 57] on icon at bounding box center [903, 56] width 12 height 12
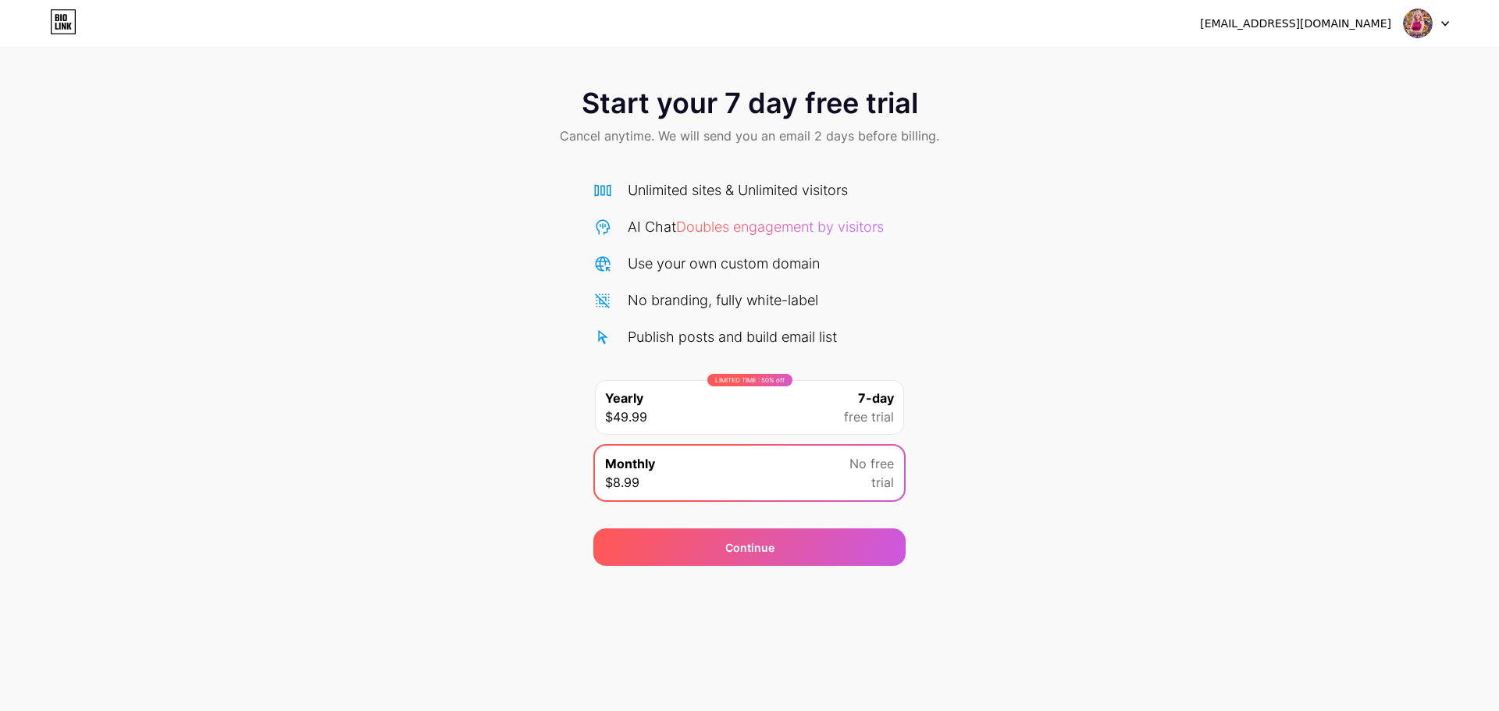
click at [1424, 23] on img at bounding box center [1418, 24] width 30 height 30
click at [1344, 63] on li "Logout" at bounding box center [1352, 64] width 194 height 42
click at [1277, 73] on li "Logout" at bounding box center [1352, 64] width 194 height 42
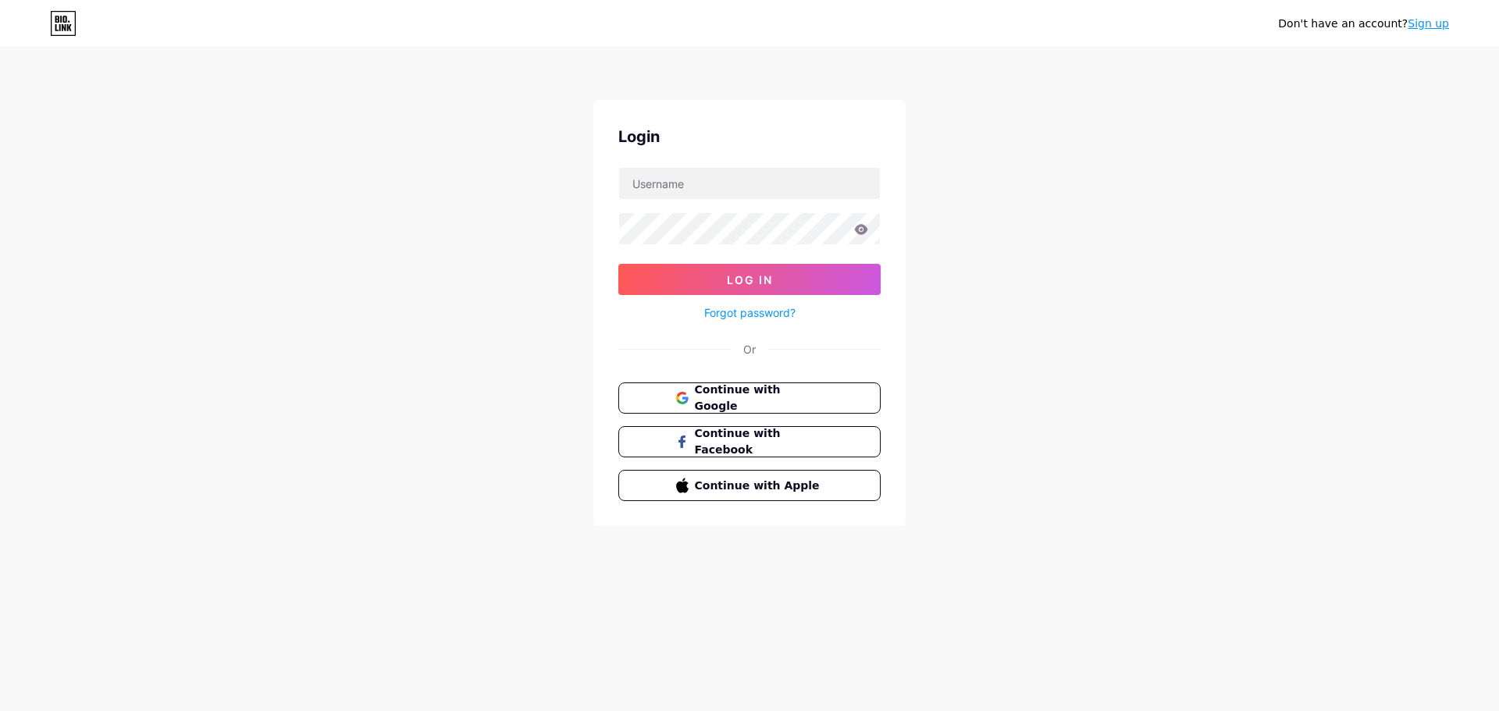
click at [1049, 173] on div "Don't have an account? Sign up Login Log In Forgot password? Or Continue with G…" at bounding box center [749, 288] width 1499 height 576
